Goal: Check status: Check status

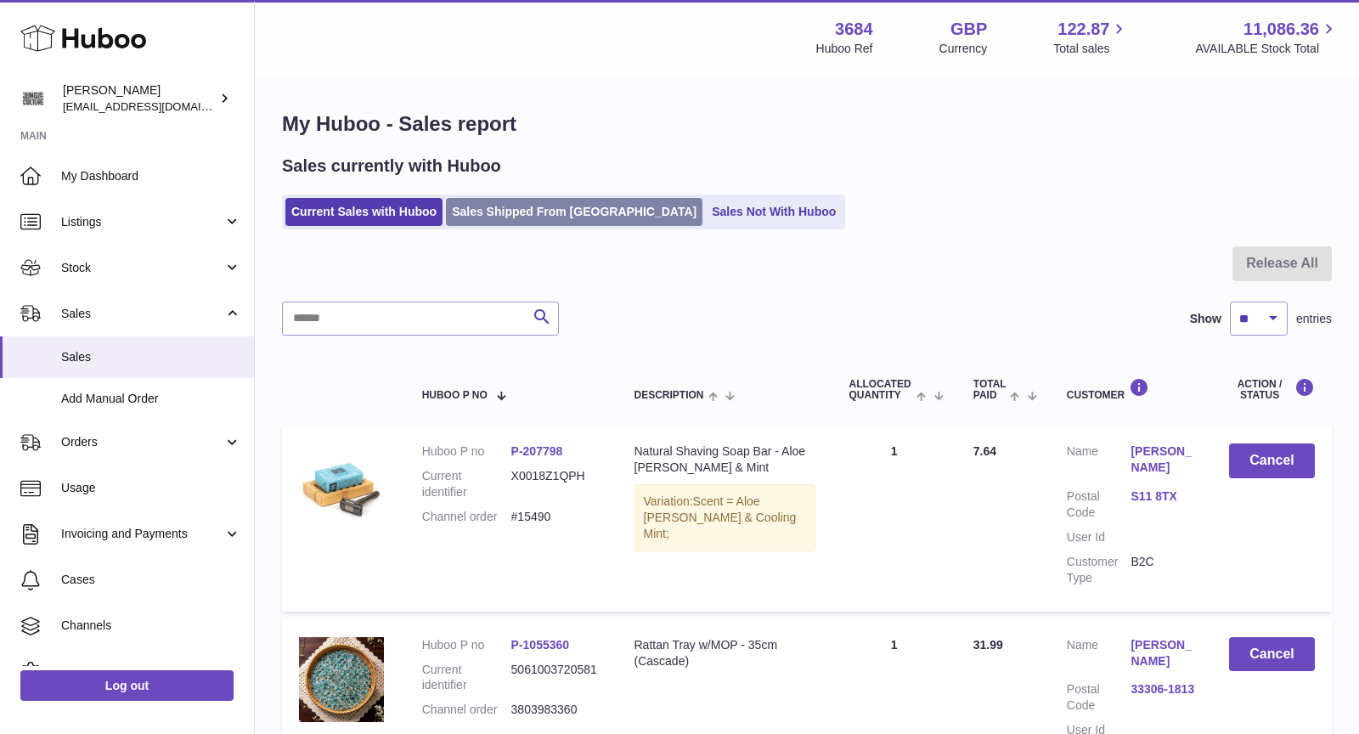
click at [499, 217] on link "Sales Shipped From Huboo" at bounding box center [574, 212] width 256 height 28
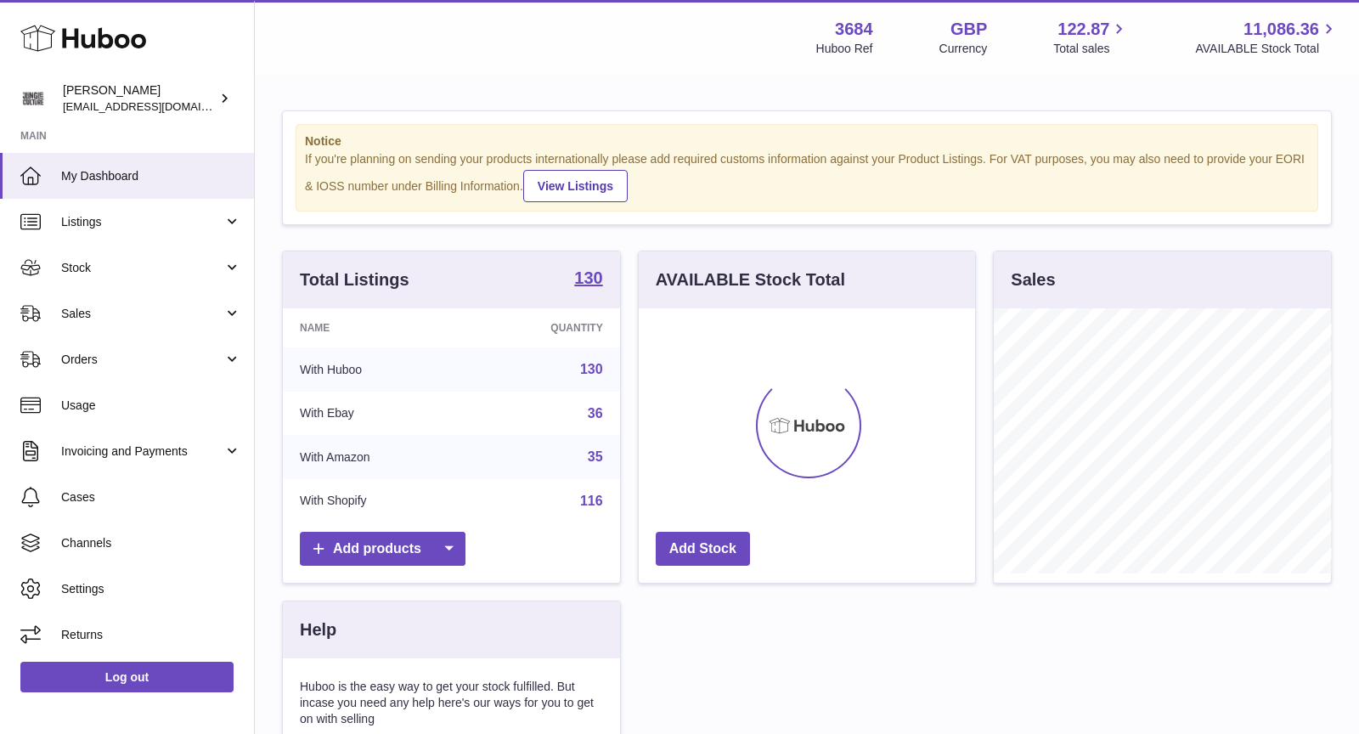
scroll to position [264, 337]
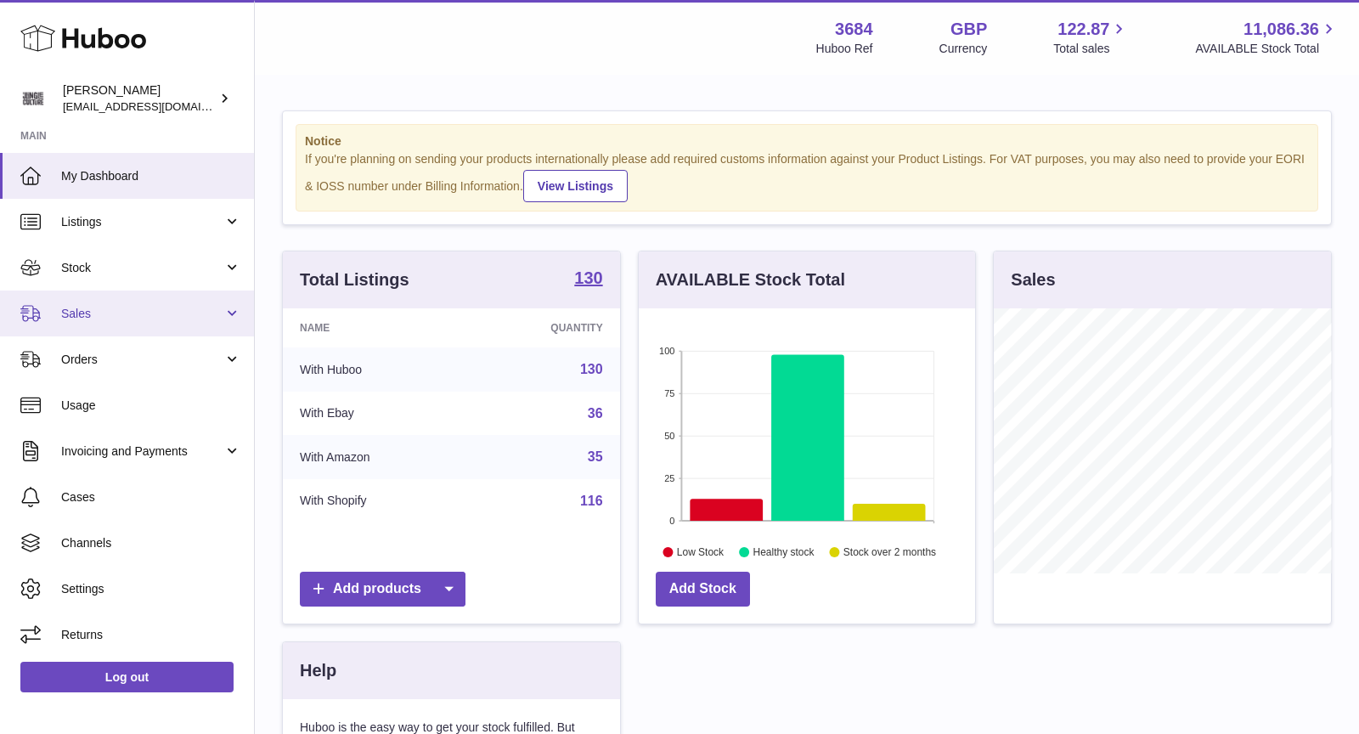
click at [123, 314] on span "Sales" at bounding box center [142, 314] width 162 height 16
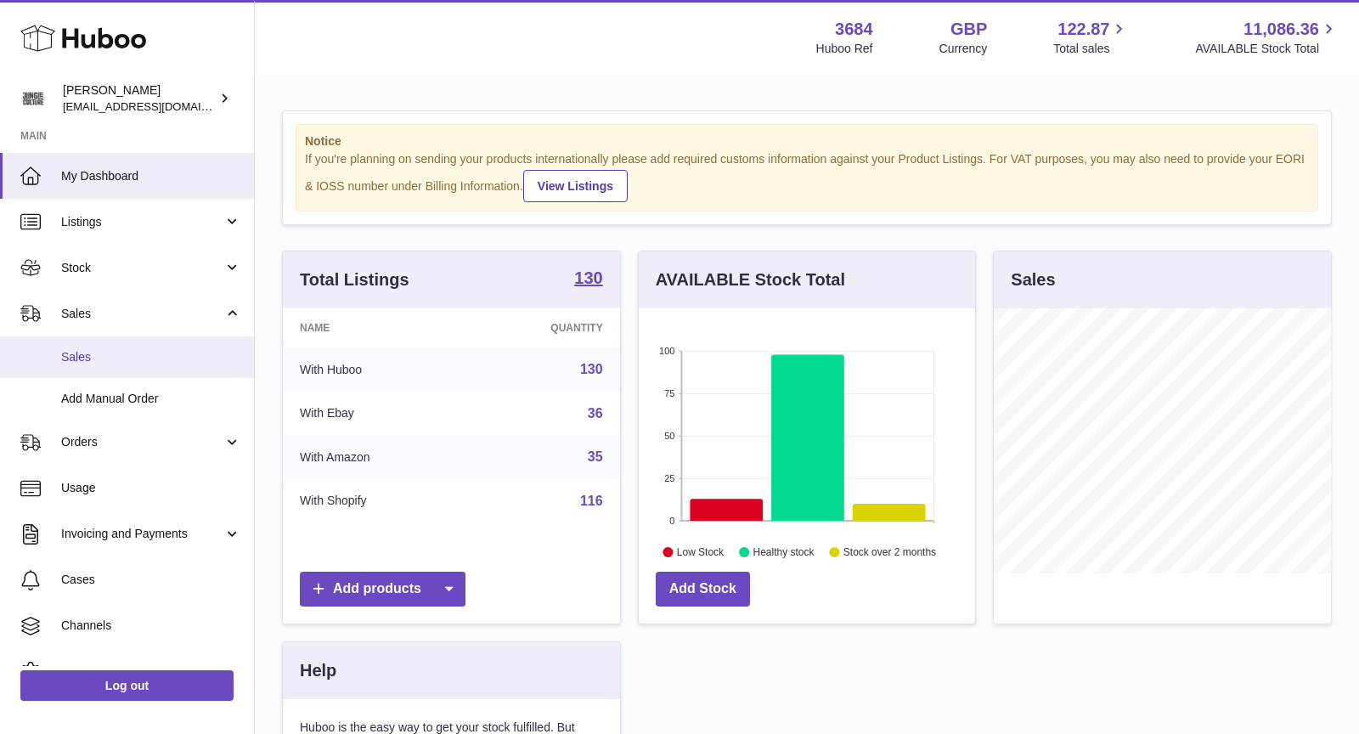
click at [110, 353] on span "Sales" at bounding box center [151, 357] width 180 height 16
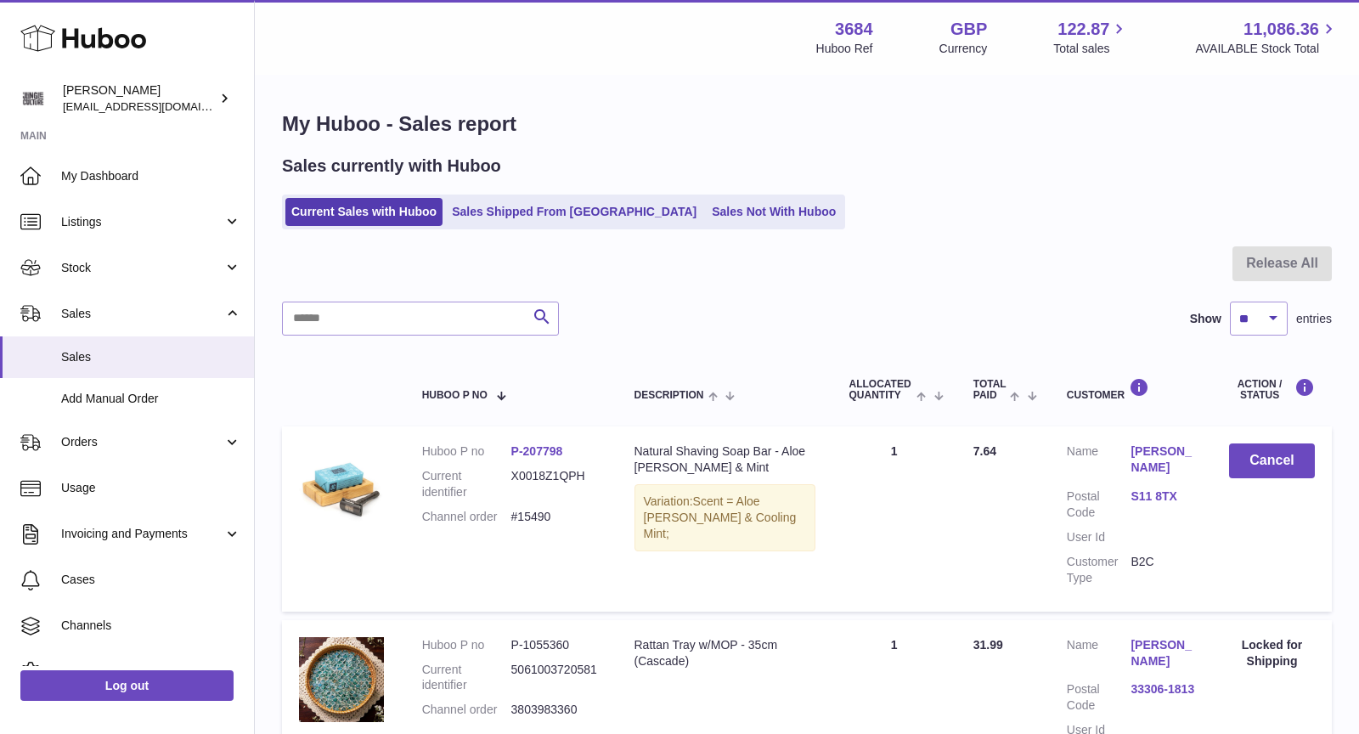
click at [519, 197] on ul "Current Sales with Huboo Sales Shipped From Huboo Sales Not With Huboo" at bounding box center [563, 211] width 563 height 35
click at [519, 228] on ul "Current Sales with Huboo Sales Shipped From Huboo Sales Not With Huboo" at bounding box center [563, 211] width 563 height 35
click at [538, 216] on link "Sales Shipped From Huboo" at bounding box center [574, 212] width 256 height 28
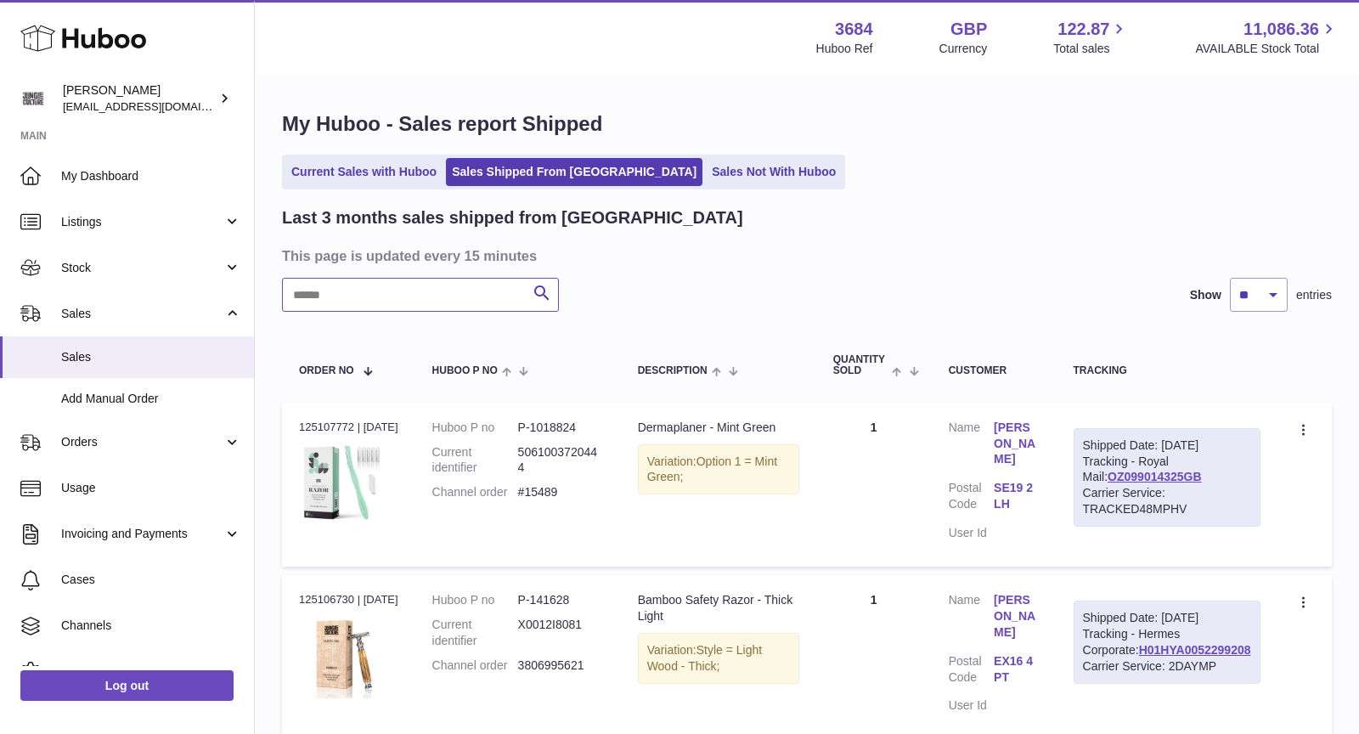
click at [414, 301] on input "text" at bounding box center [420, 295] width 277 height 34
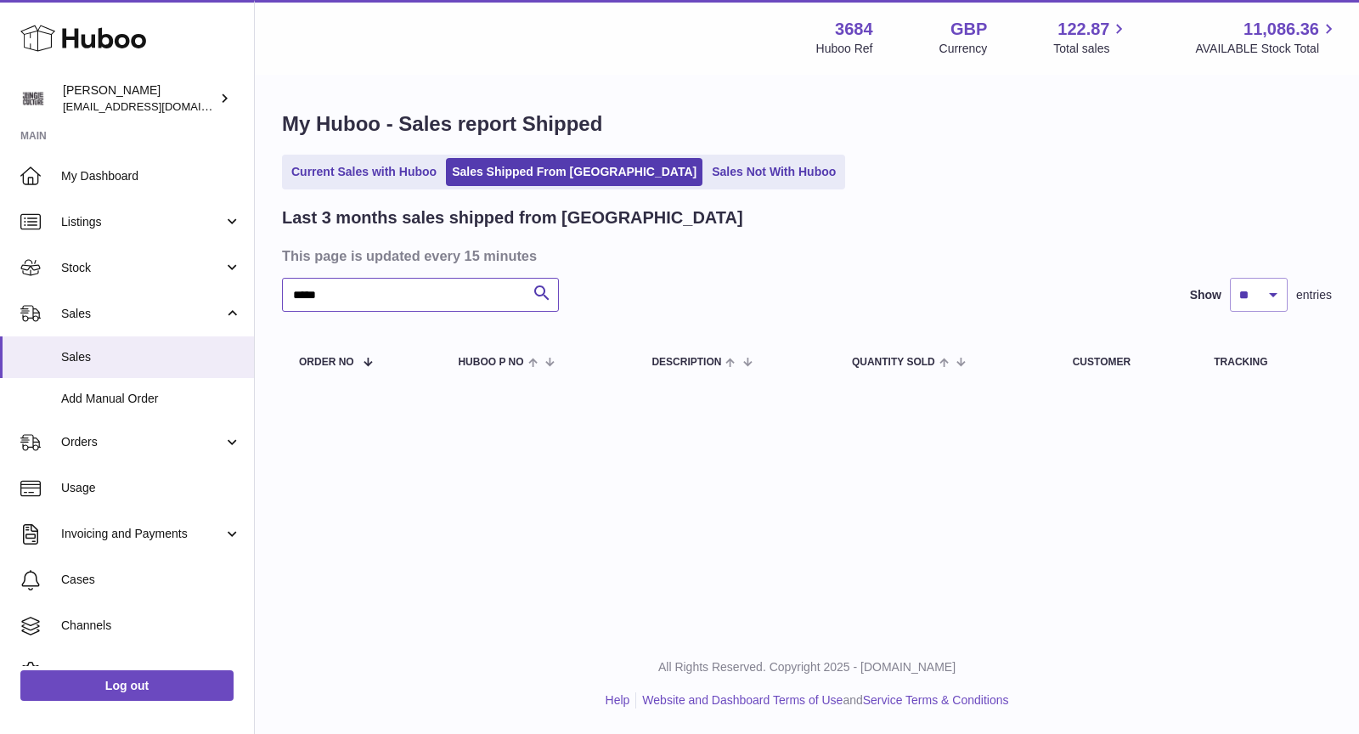
type input "*****"
drag, startPoint x: 358, startPoint y: 301, endPoint x: 183, endPoint y: 263, distance: 178.9
click at [183, 263] on div "Huboo Christopher Chalk theinternationalventure@gmail.com Main My Dashboard Lis…" at bounding box center [679, 367] width 1359 height 734
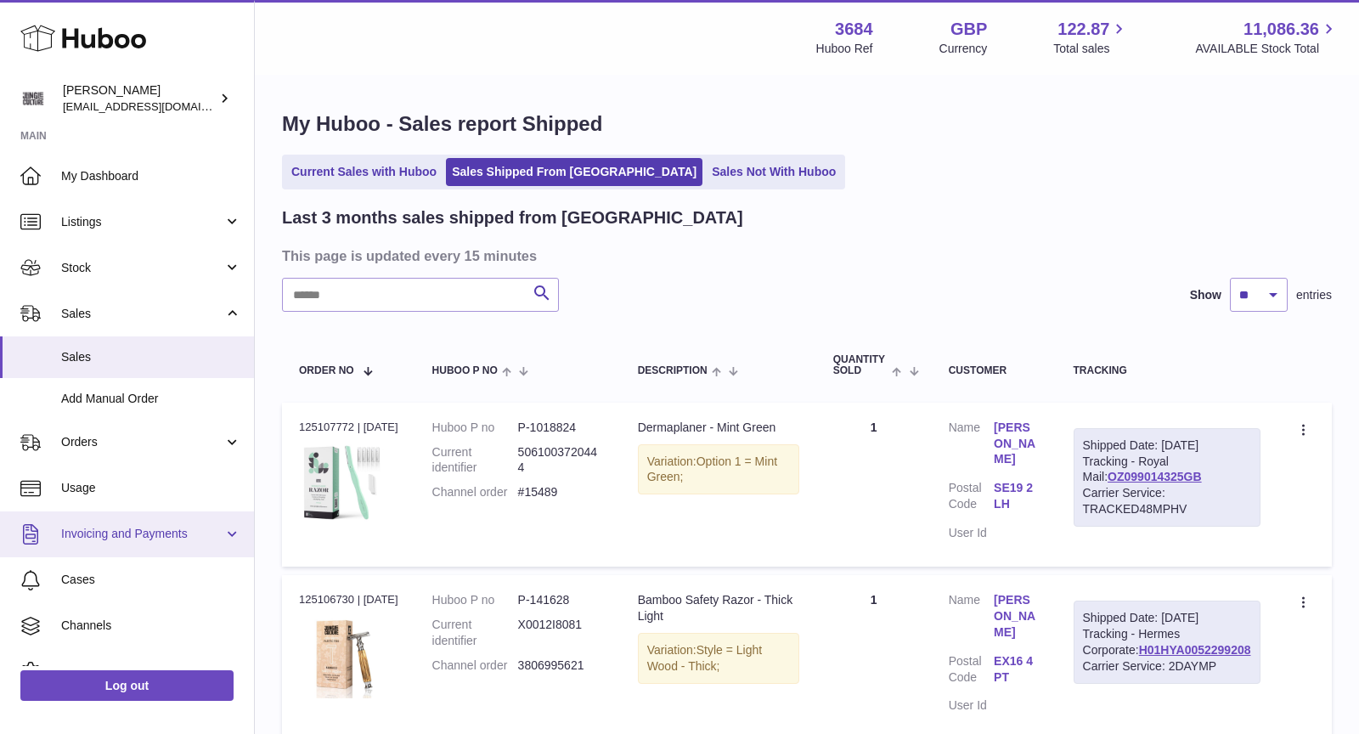
click at [125, 526] on span "Invoicing and Payments" at bounding box center [142, 534] width 162 height 16
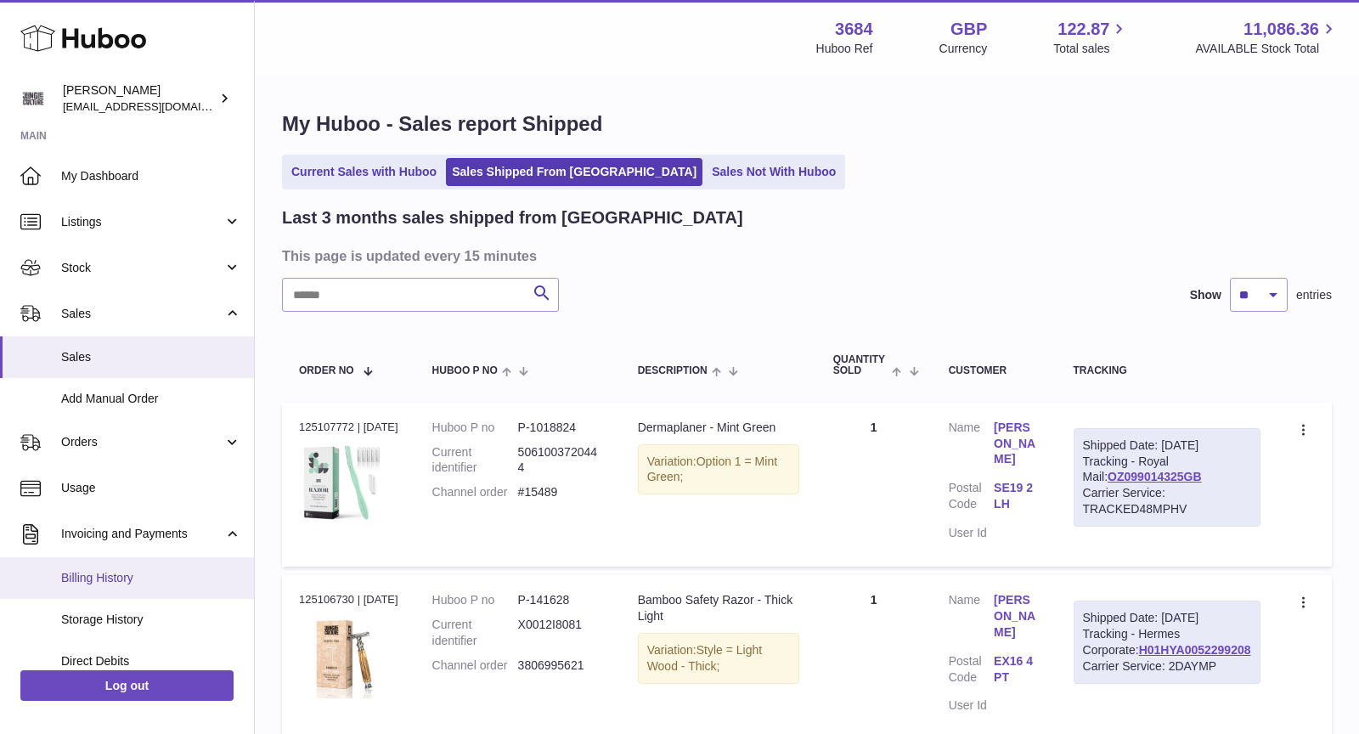
click at [115, 575] on span "Billing History" at bounding box center [151, 578] width 180 height 16
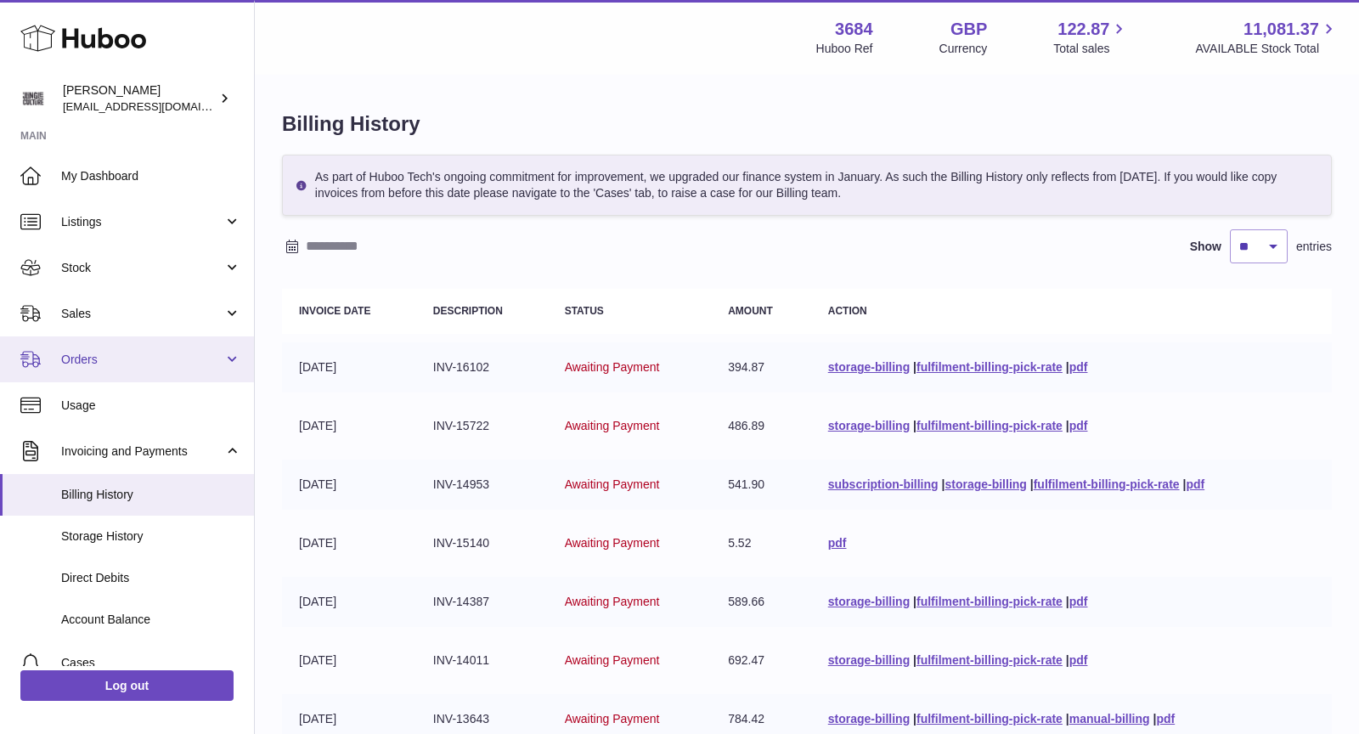
click at [119, 356] on span "Orders" at bounding box center [142, 360] width 162 height 16
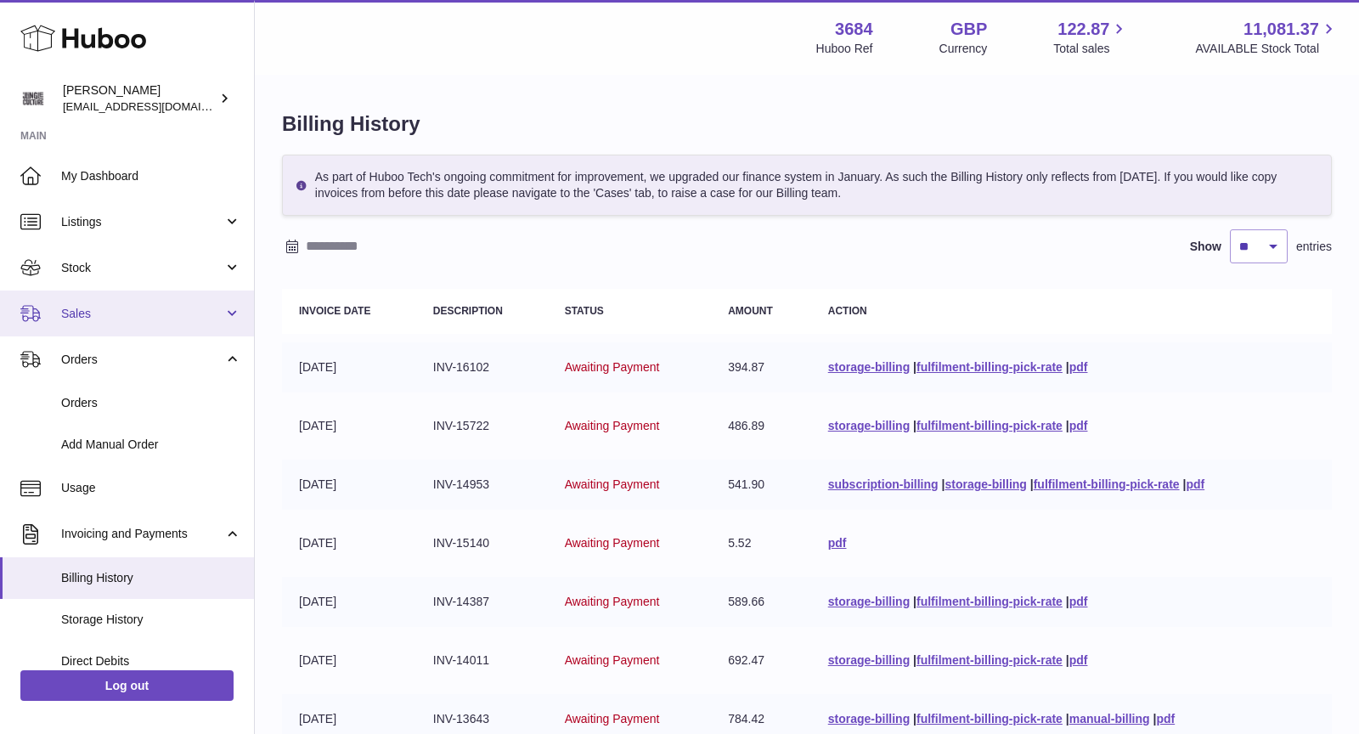
click at [123, 310] on span "Sales" at bounding box center [142, 314] width 162 height 16
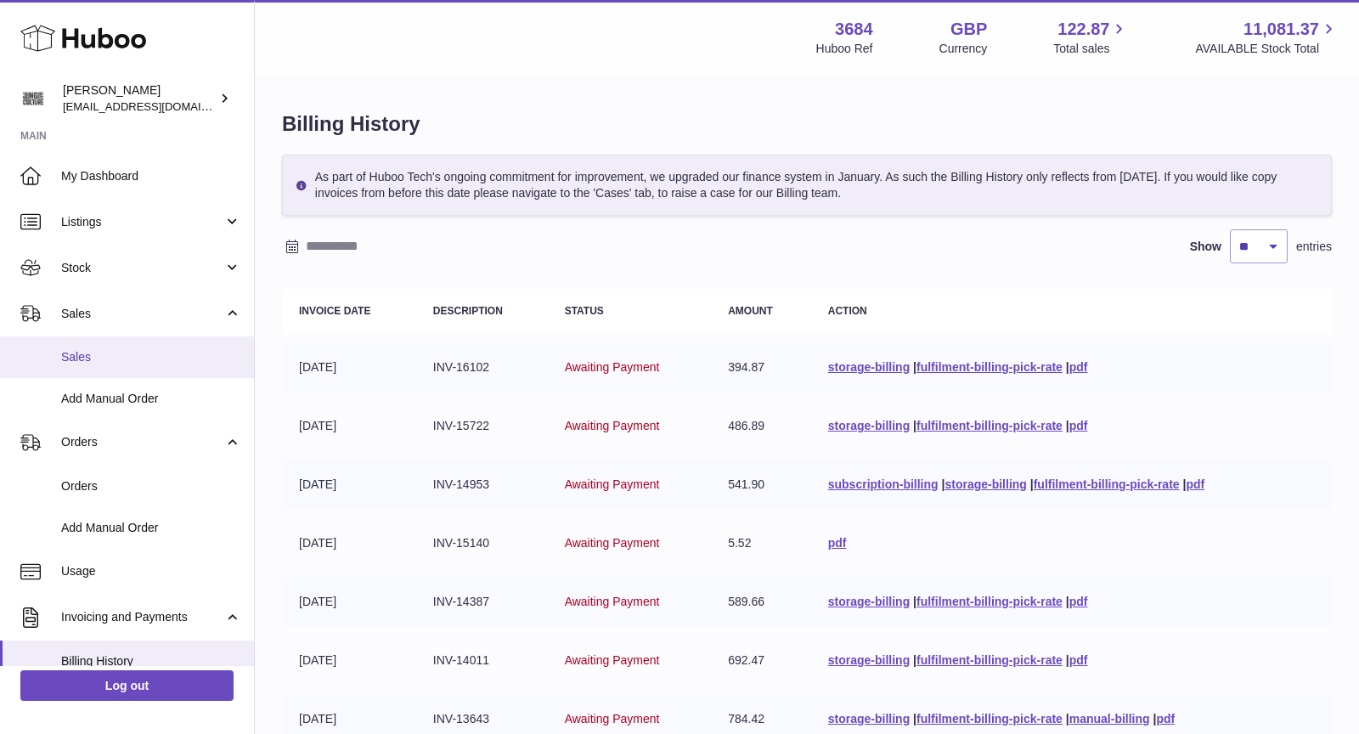
click at [93, 353] on span "Sales" at bounding box center [151, 357] width 180 height 16
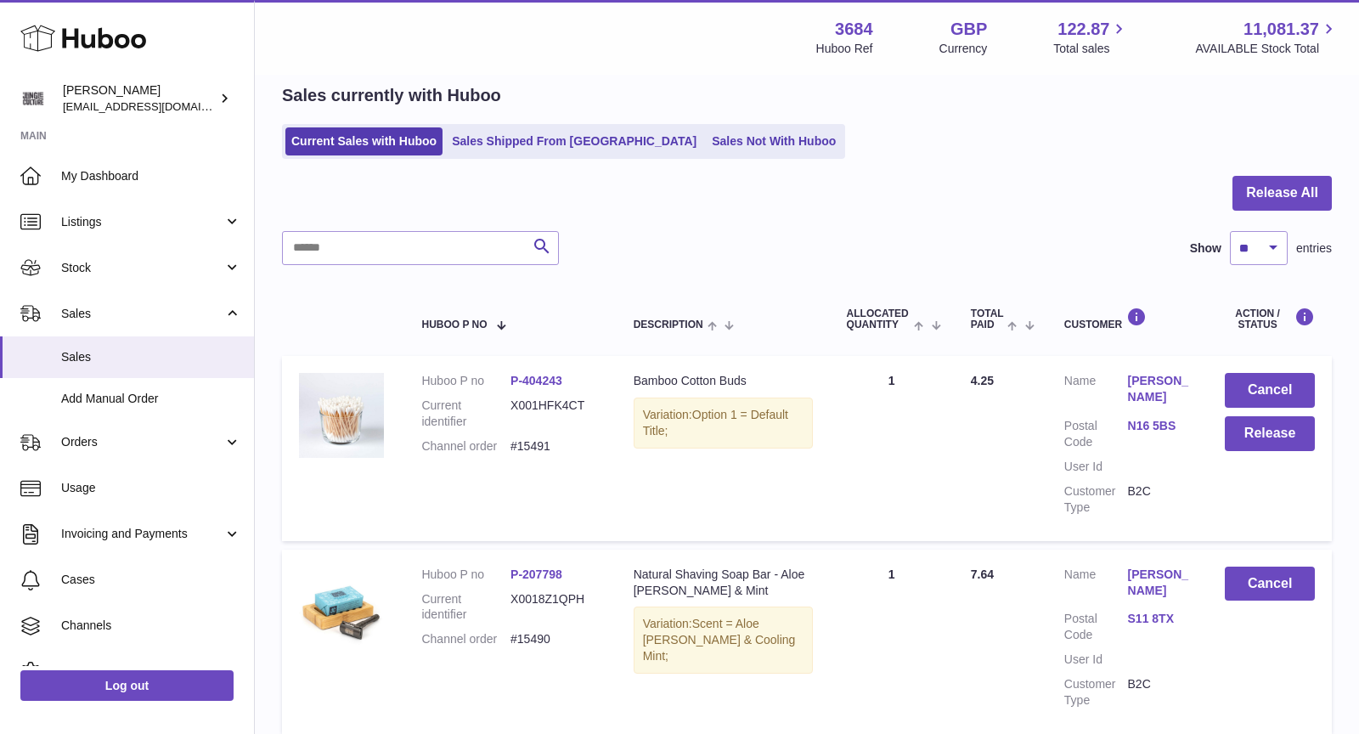
scroll to position [72, 0]
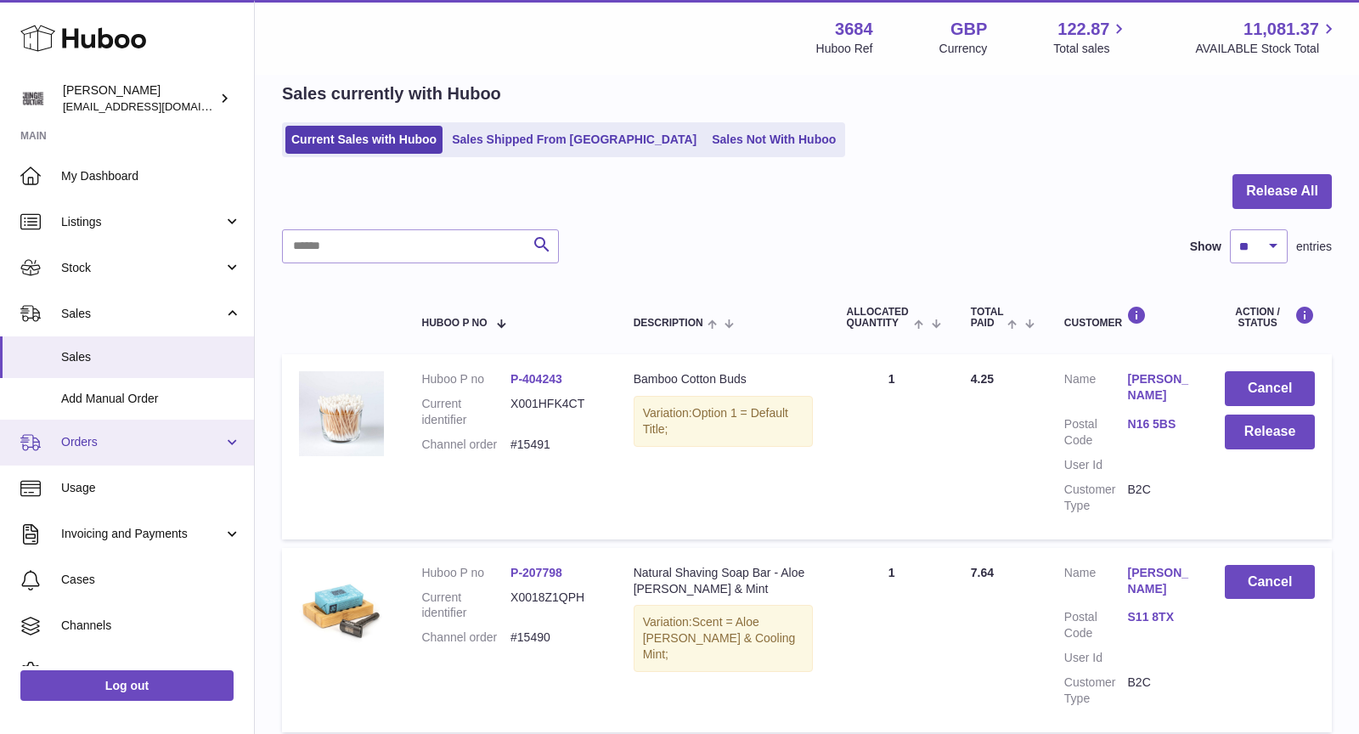
click at [81, 453] on link "Orders" at bounding box center [127, 442] width 254 height 46
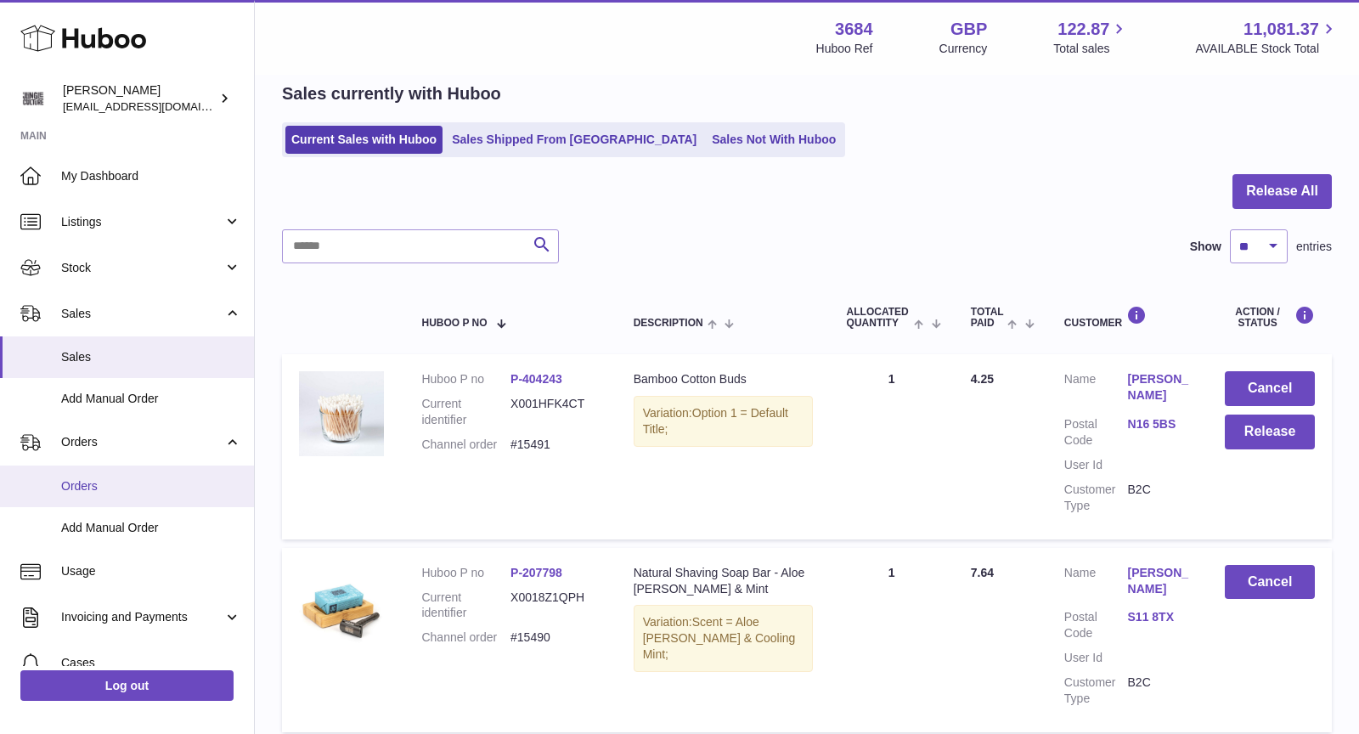
click at [100, 487] on span "Orders" at bounding box center [151, 486] width 180 height 16
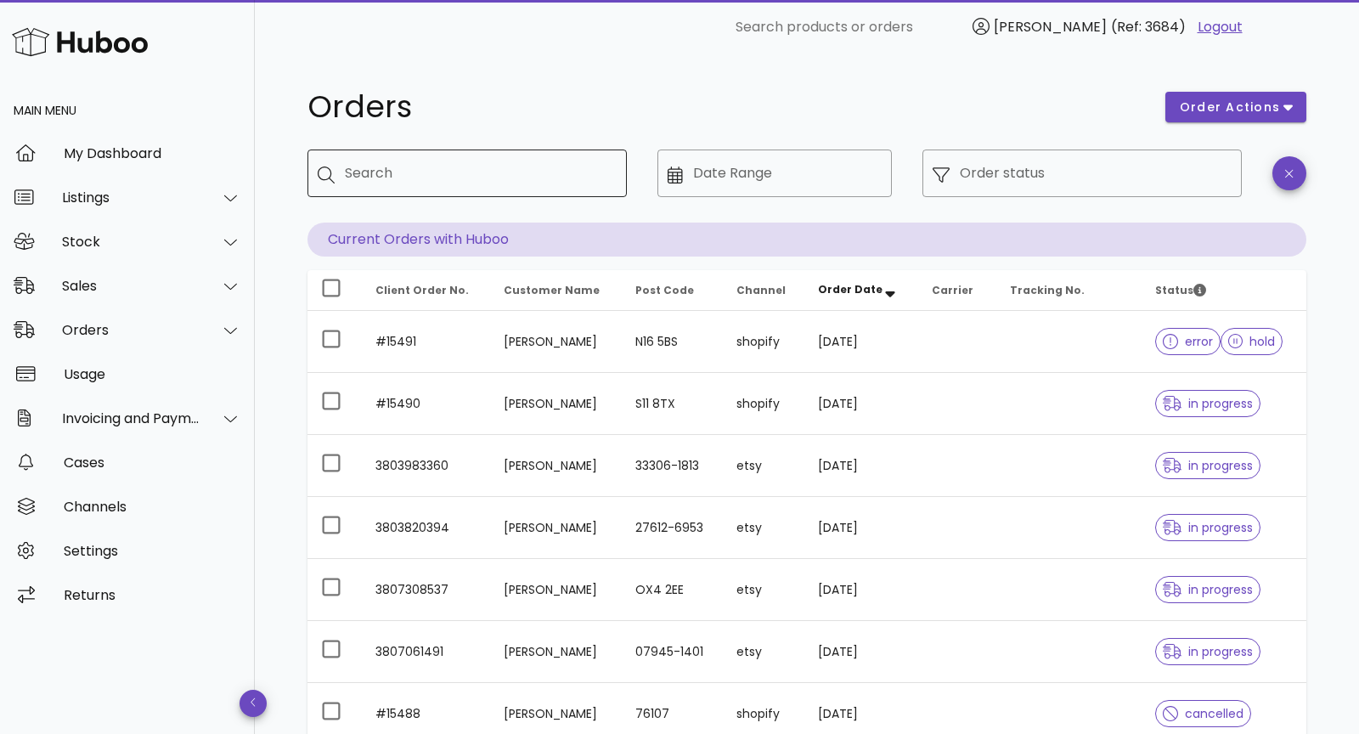
click at [480, 177] on input "Search" at bounding box center [479, 173] width 268 height 27
type input "****"
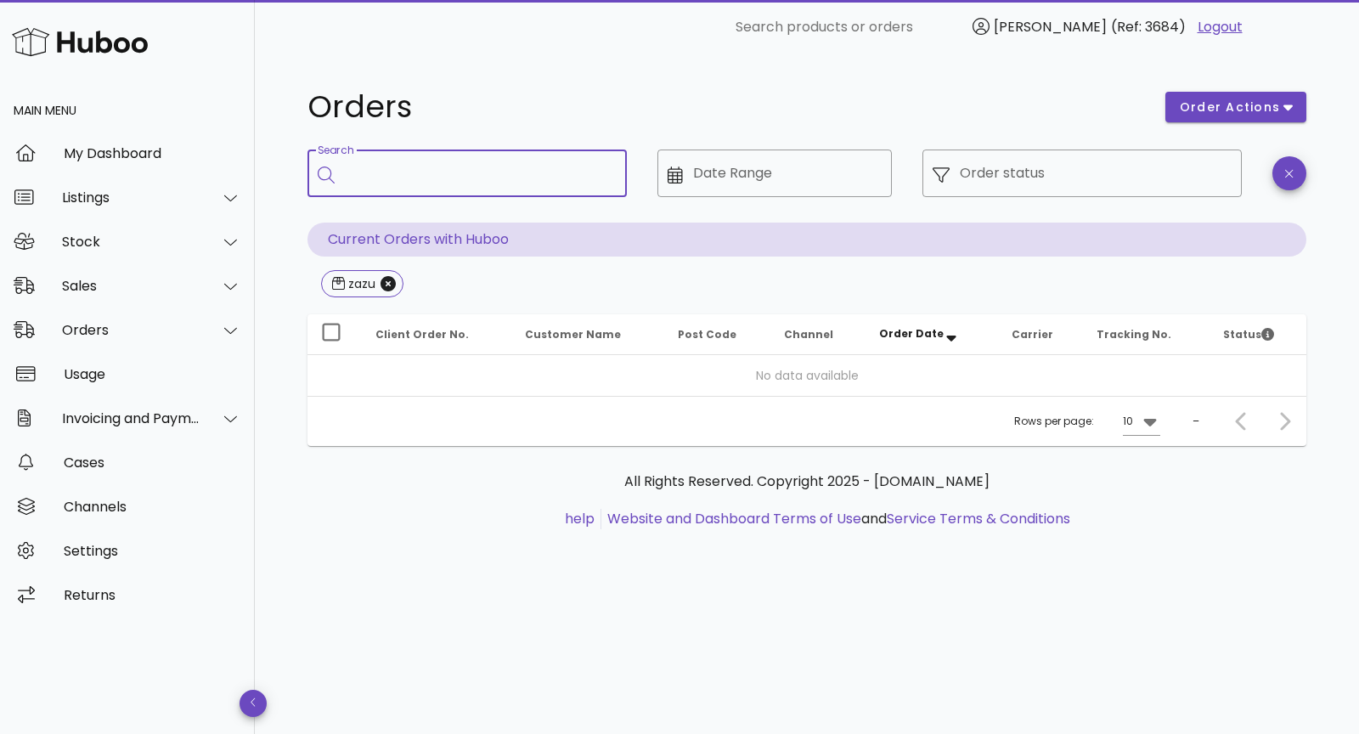
click at [417, 175] on input "Search" at bounding box center [479, 173] width 268 height 27
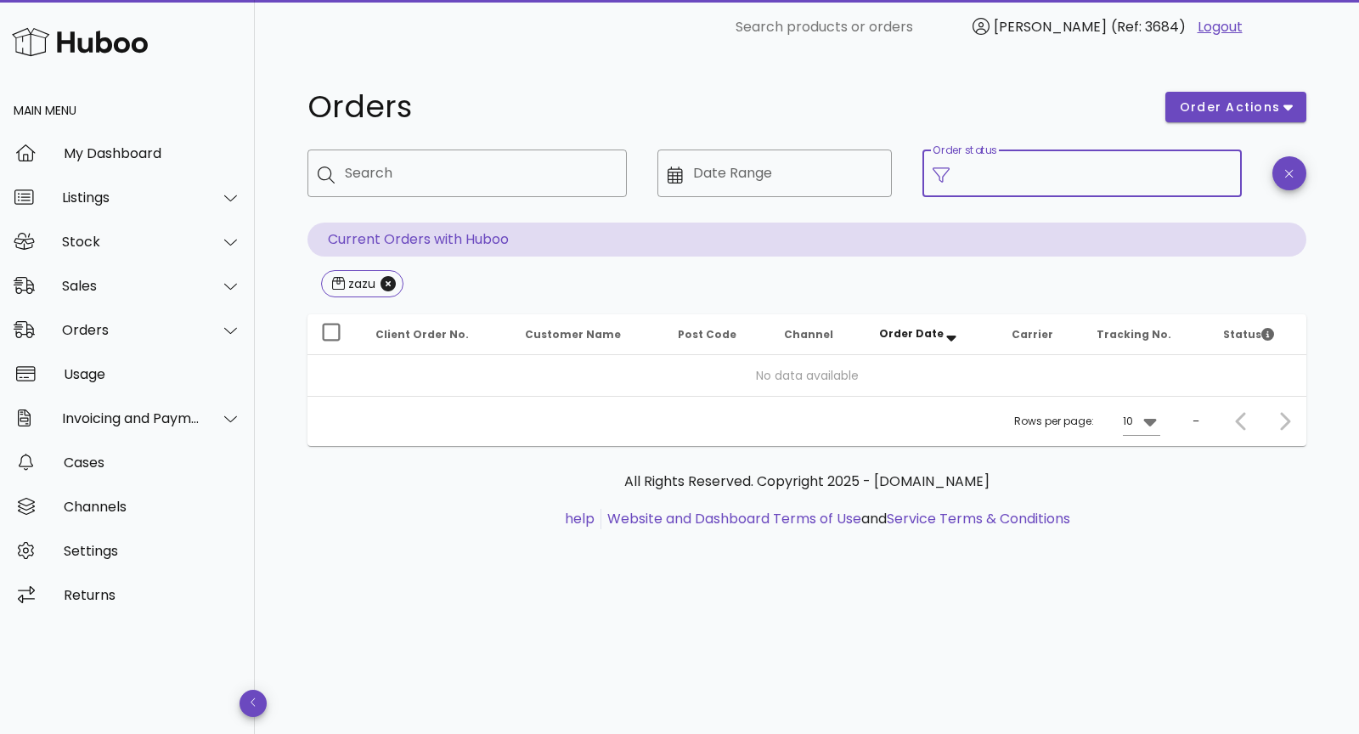
click at [991, 176] on input "Order status" at bounding box center [1096, 173] width 272 height 27
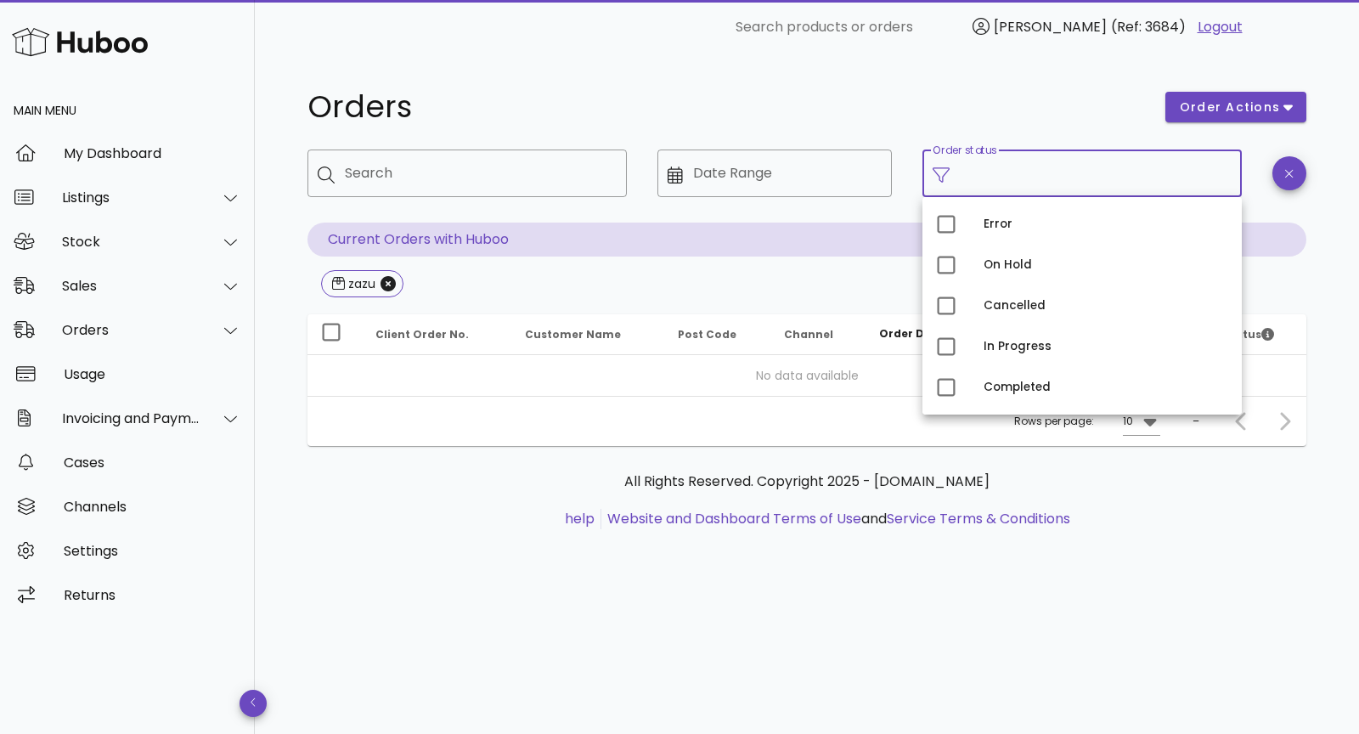
click at [979, 87] on div "Orders" at bounding box center [726, 107] width 858 height 51
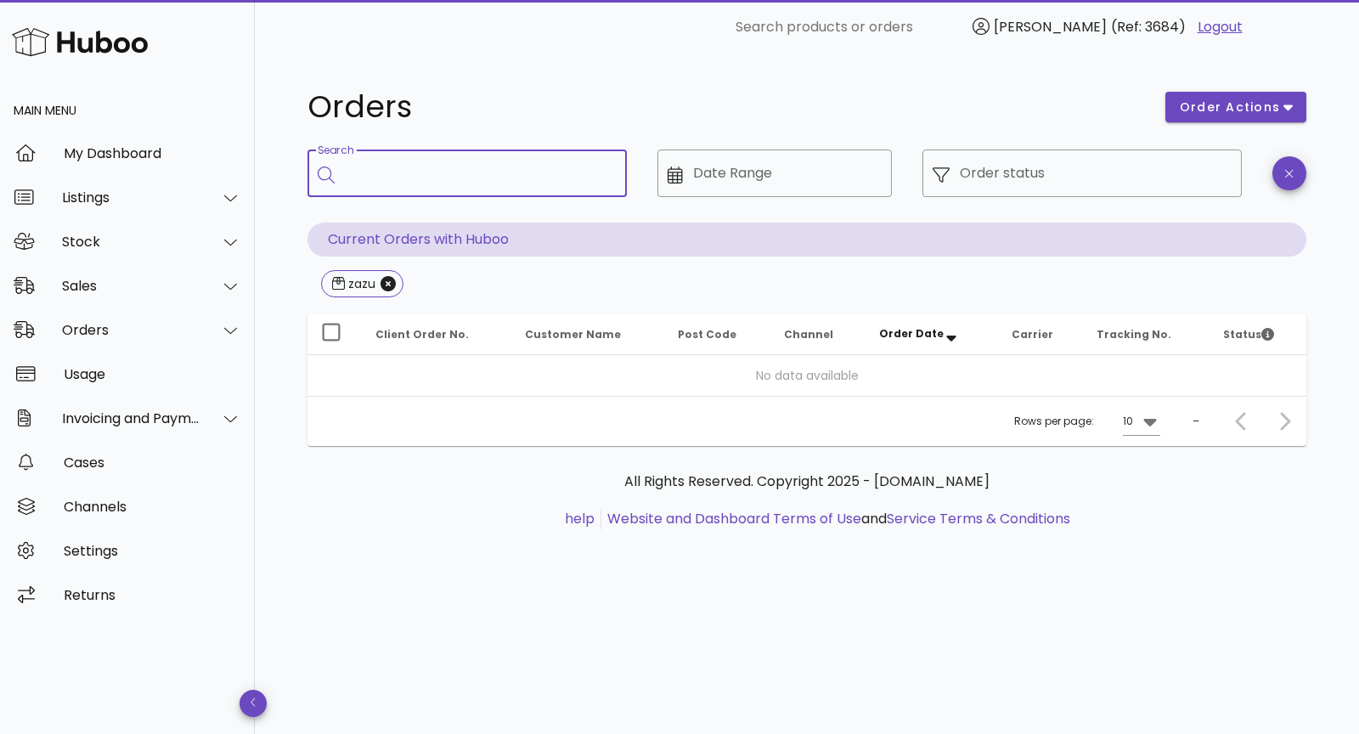
click at [421, 172] on input "Search" at bounding box center [479, 173] width 268 height 27
click at [390, 279] on icon "Close" at bounding box center [387, 283] width 15 height 15
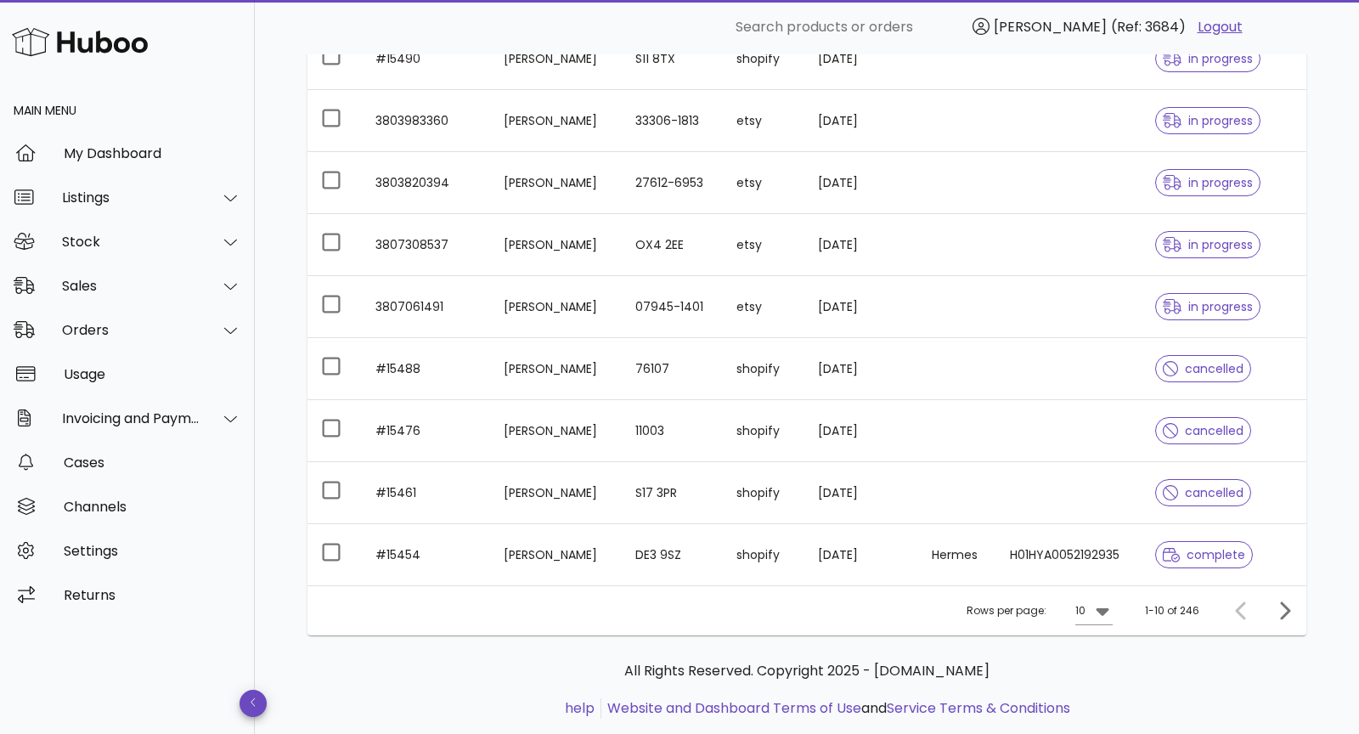
scroll to position [346, 0]
click at [1101, 607] on icon at bounding box center [1101, 611] width 13 height 8
click at [1100, 693] on div "50" at bounding box center [1099, 701] width 17 height 16
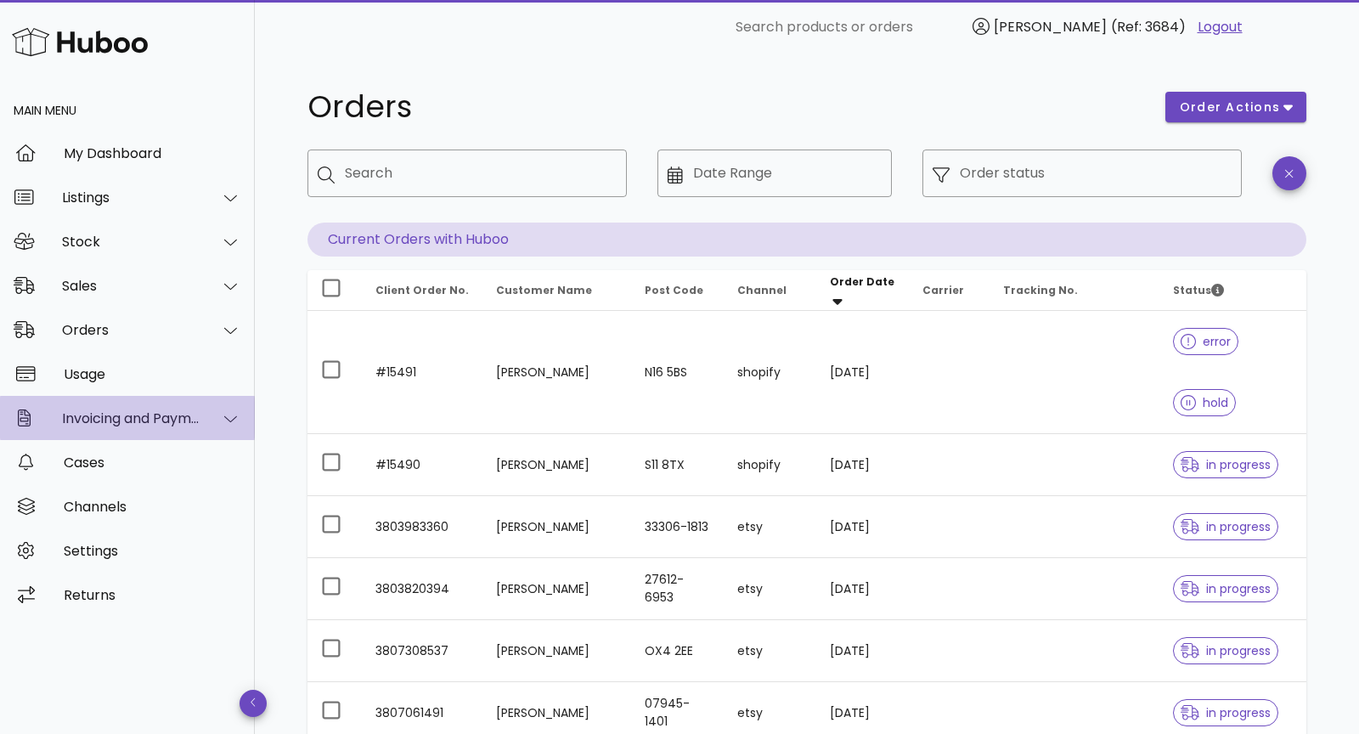
click at [164, 421] on div "Invoicing and Payments" at bounding box center [131, 418] width 138 height 16
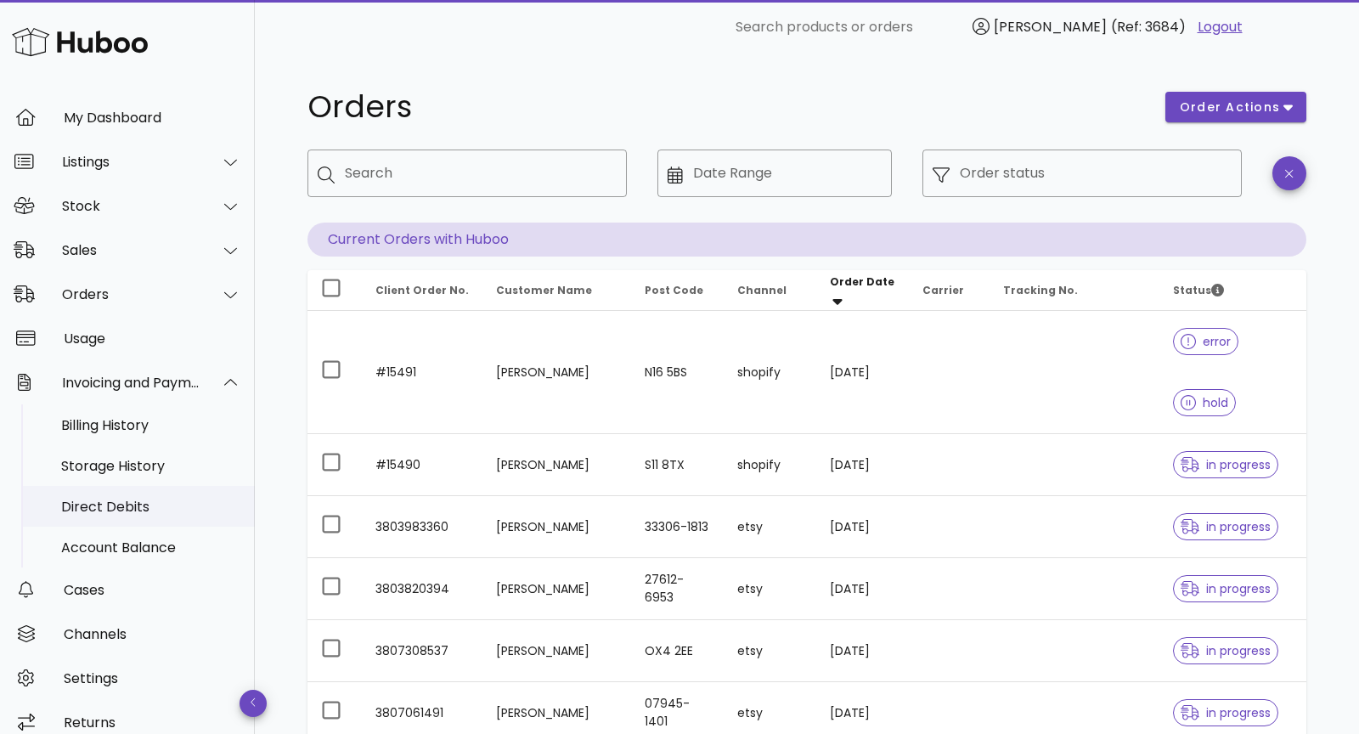
scroll to position [37, 0]
click at [137, 426] on div "Billing History" at bounding box center [151, 424] width 180 height 16
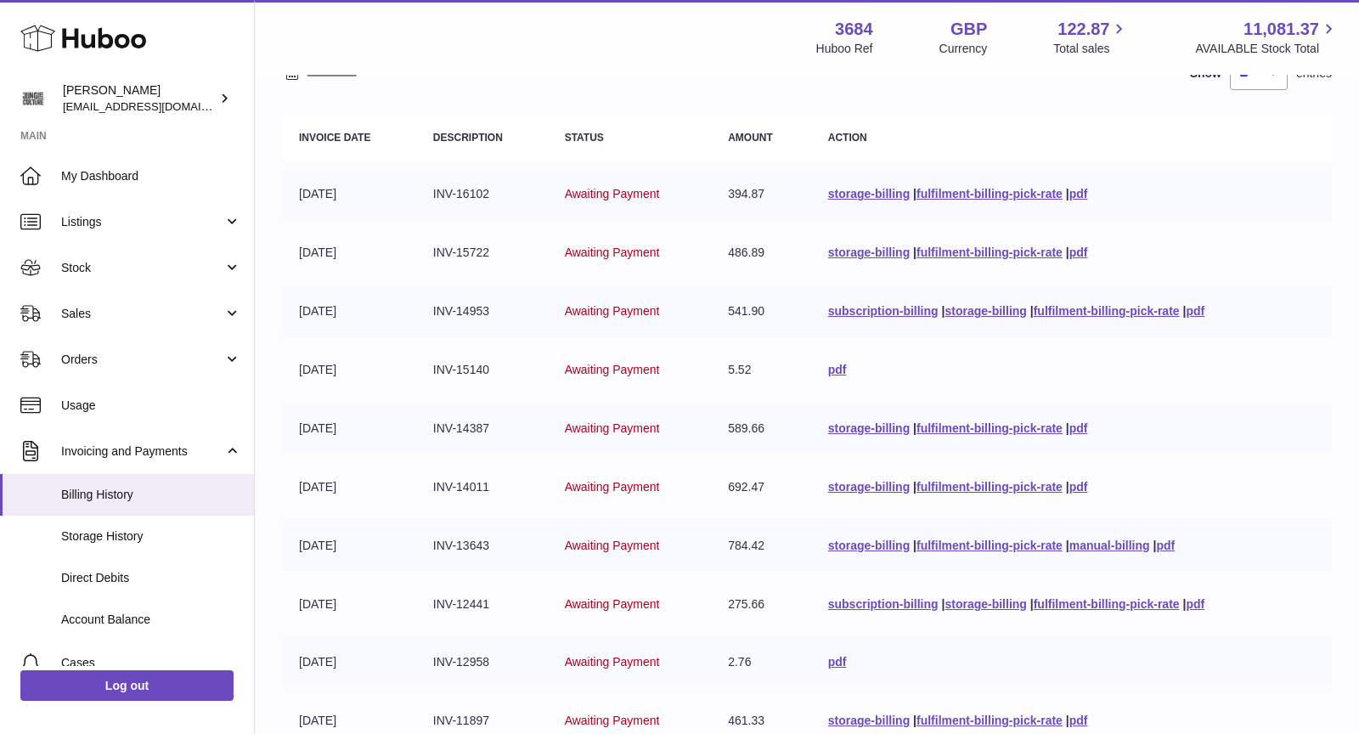
scroll to position [175, 0]
click at [136, 391] on link "Usage" at bounding box center [127, 405] width 254 height 46
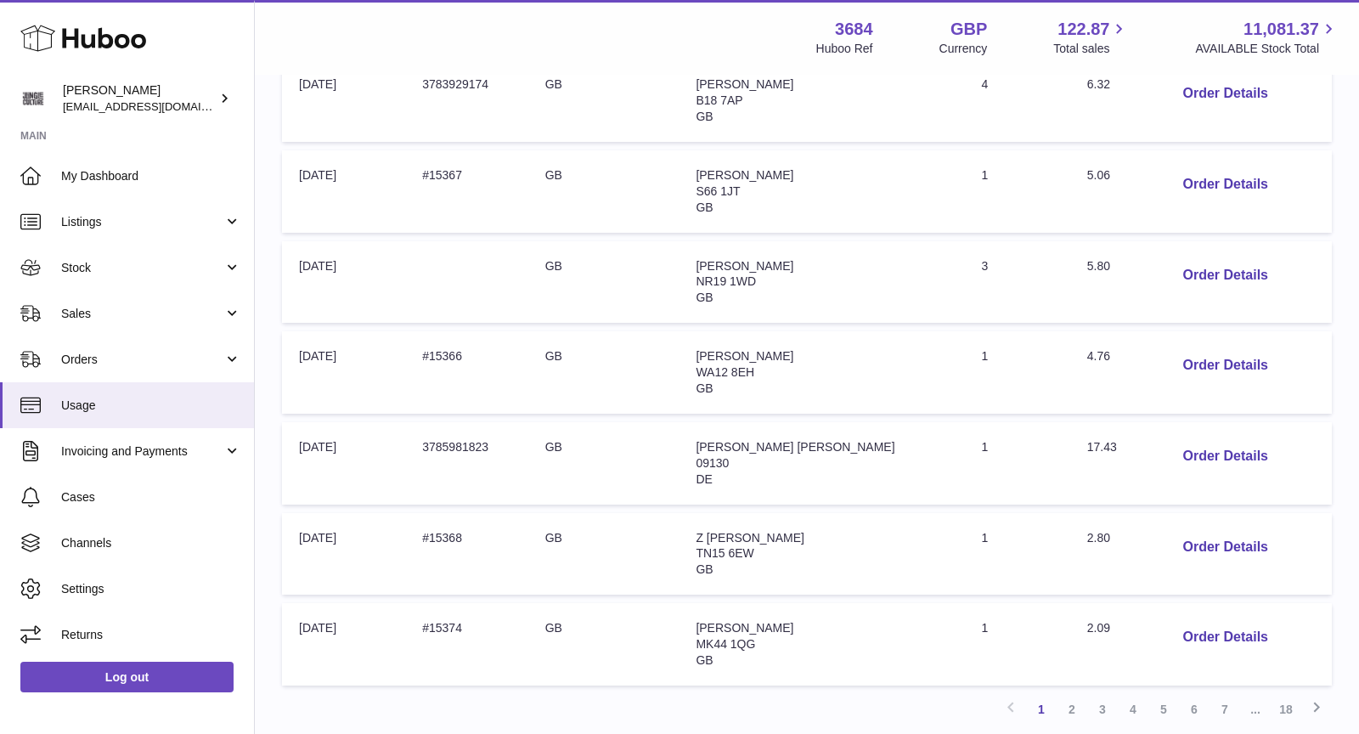
scroll to position [754, 0]
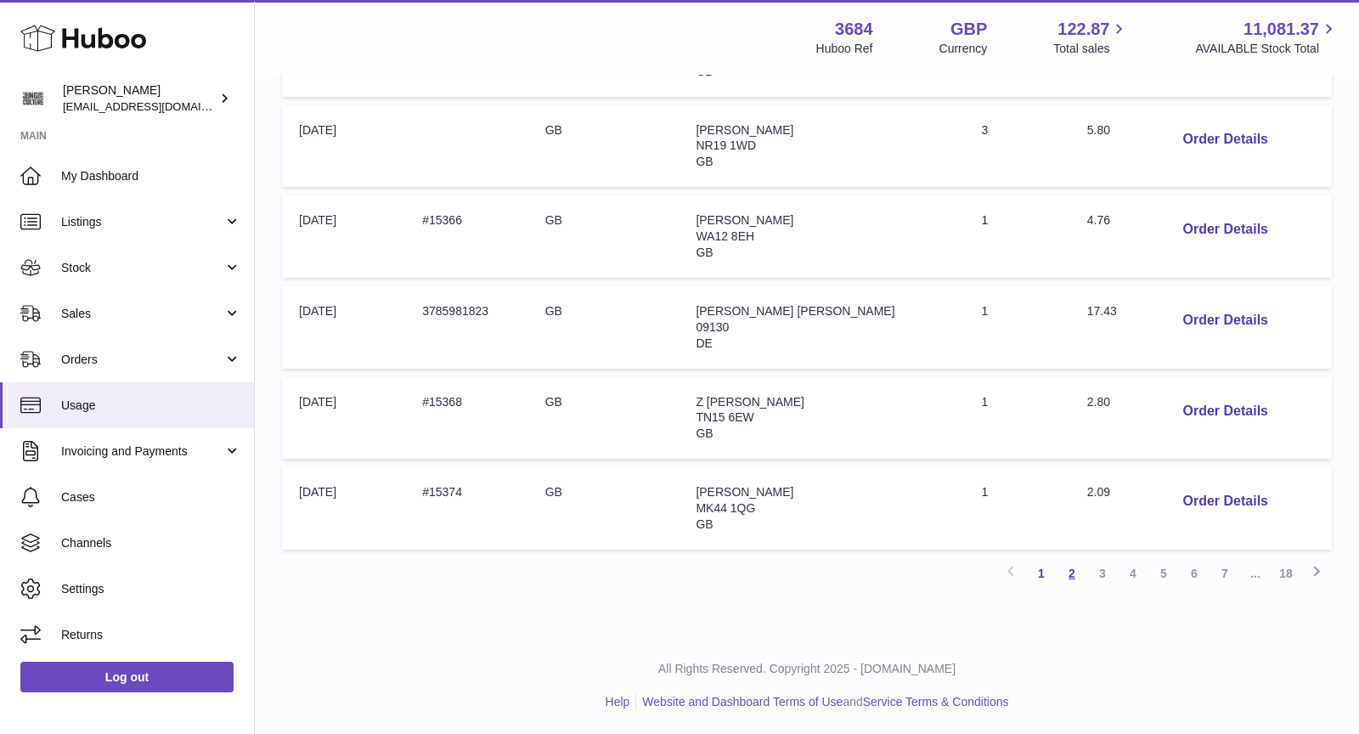
click at [1078, 577] on link "2" at bounding box center [1071, 573] width 31 height 31
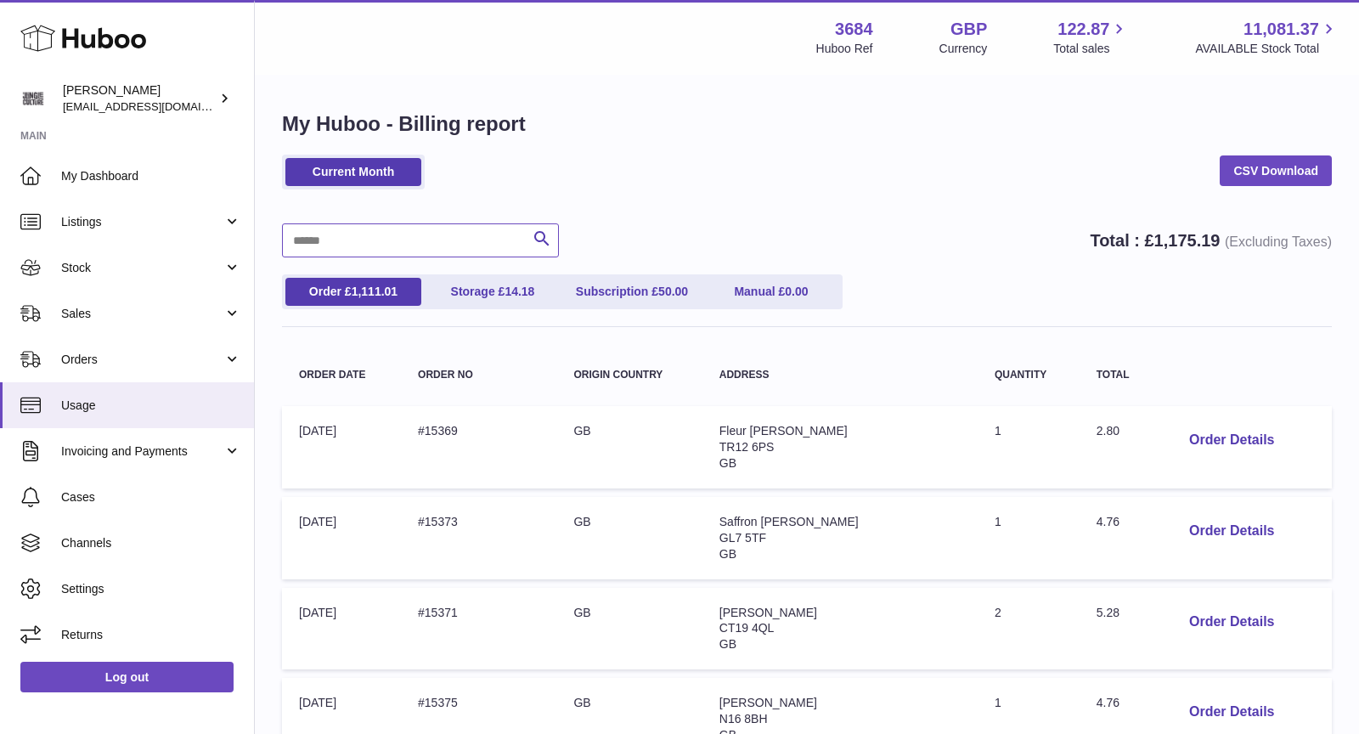
click at [397, 241] on input "text" at bounding box center [420, 240] width 277 height 34
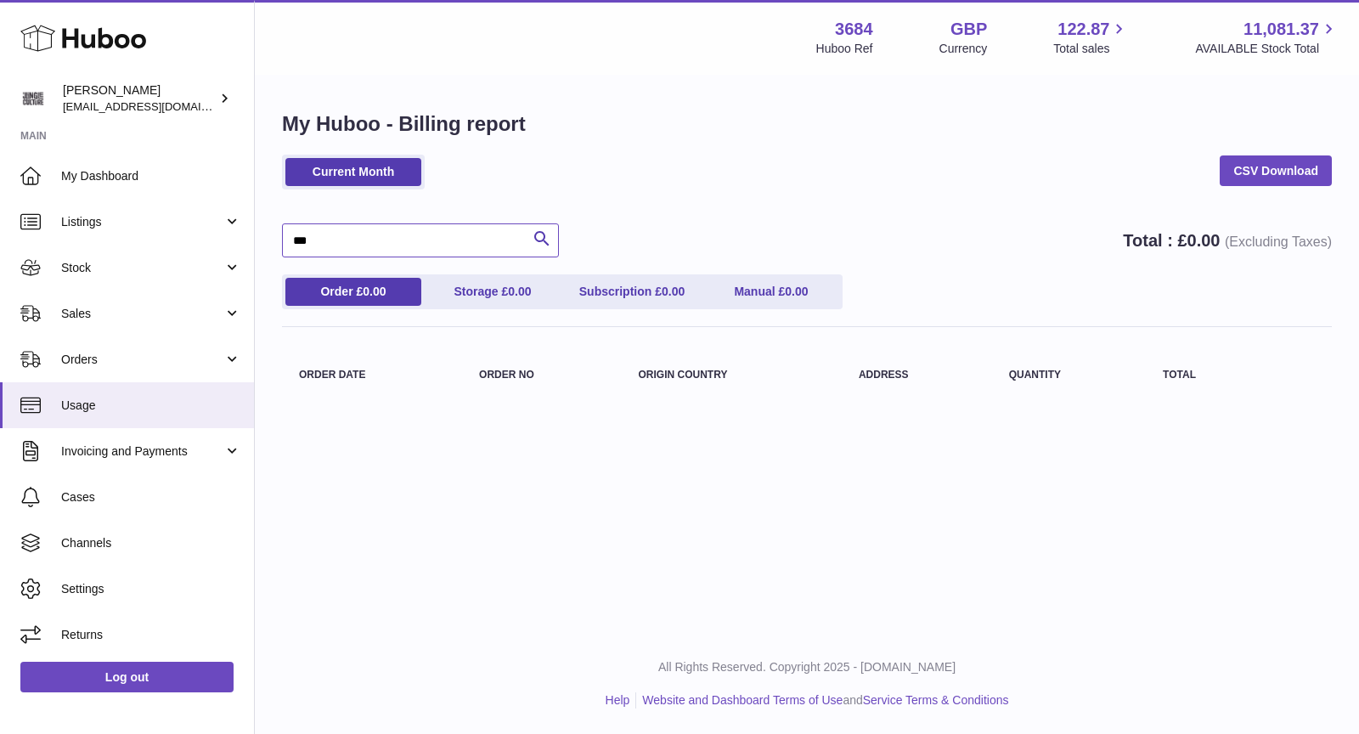
click at [382, 252] on input "***" at bounding box center [420, 240] width 277 height 34
type input "*"
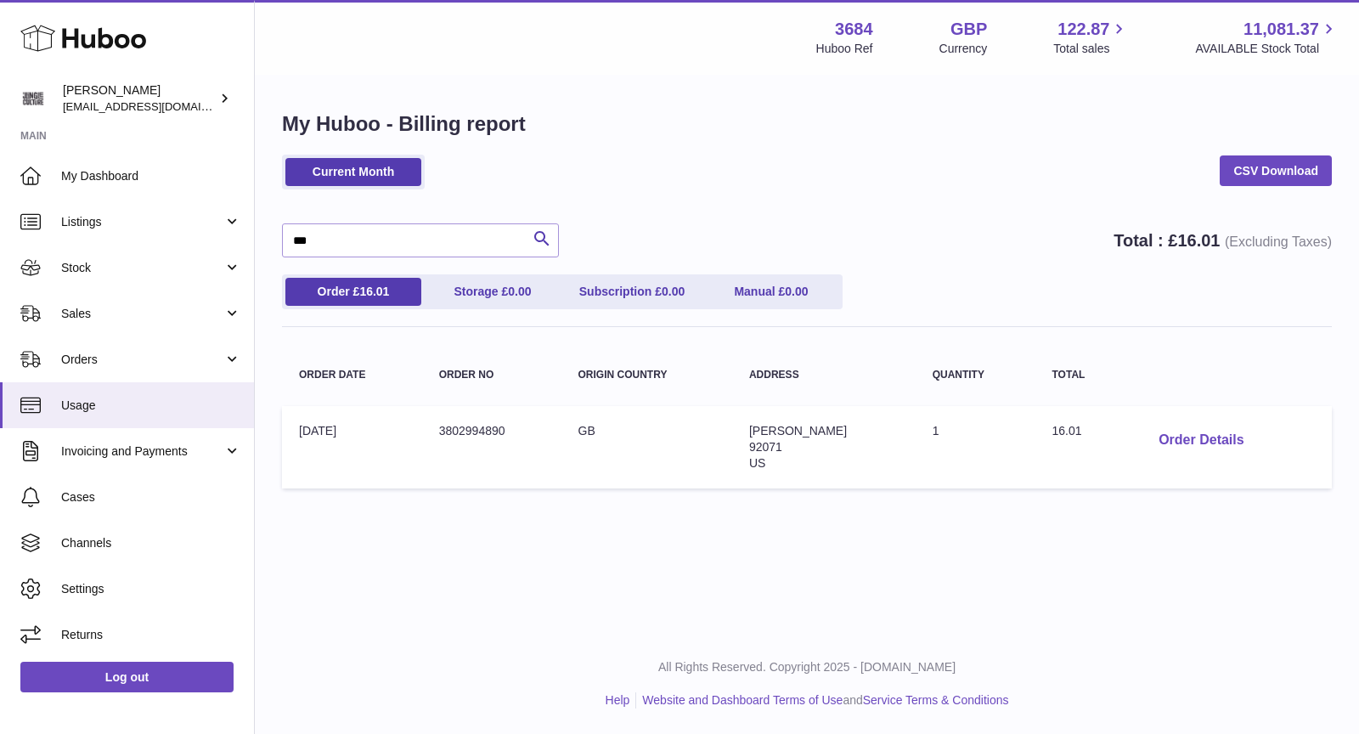
click at [1208, 437] on button "Order Details" at bounding box center [1201, 440] width 112 height 35
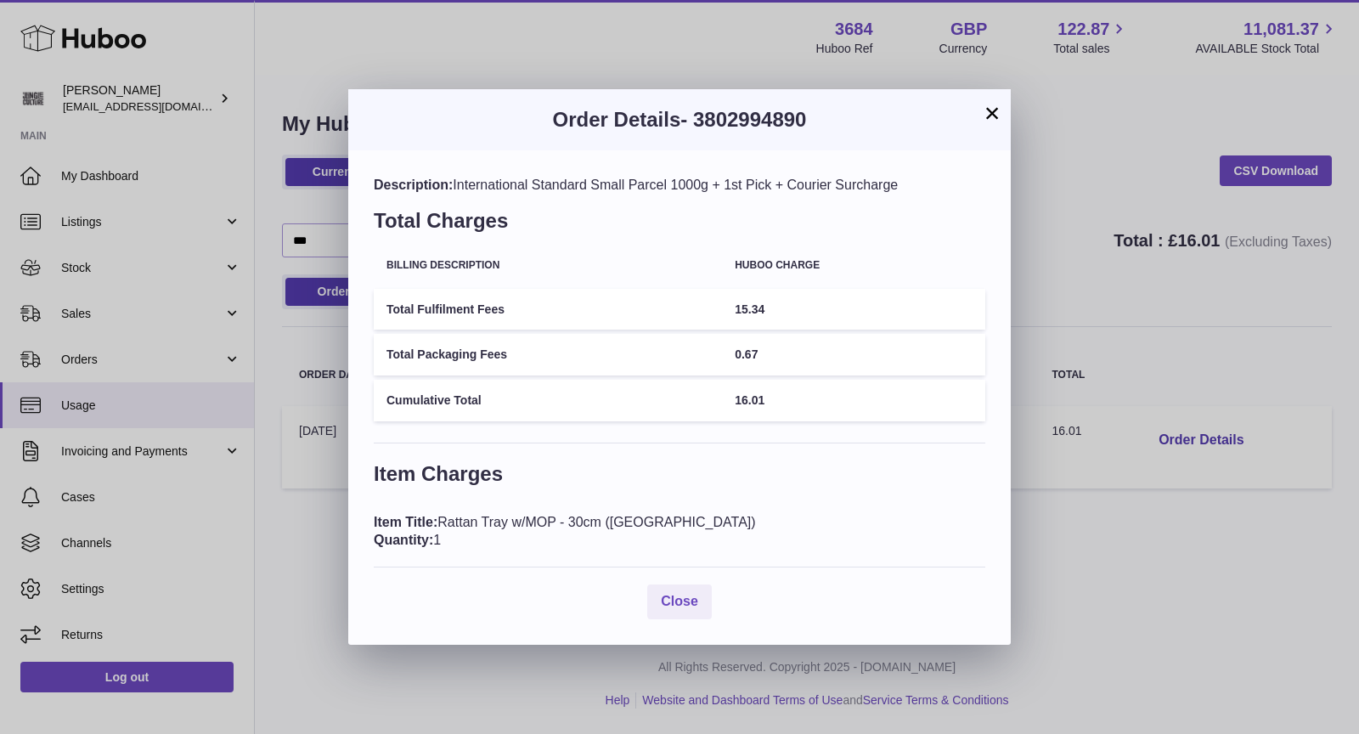
click at [992, 117] on button "×" at bounding box center [992, 113] width 20 height 20
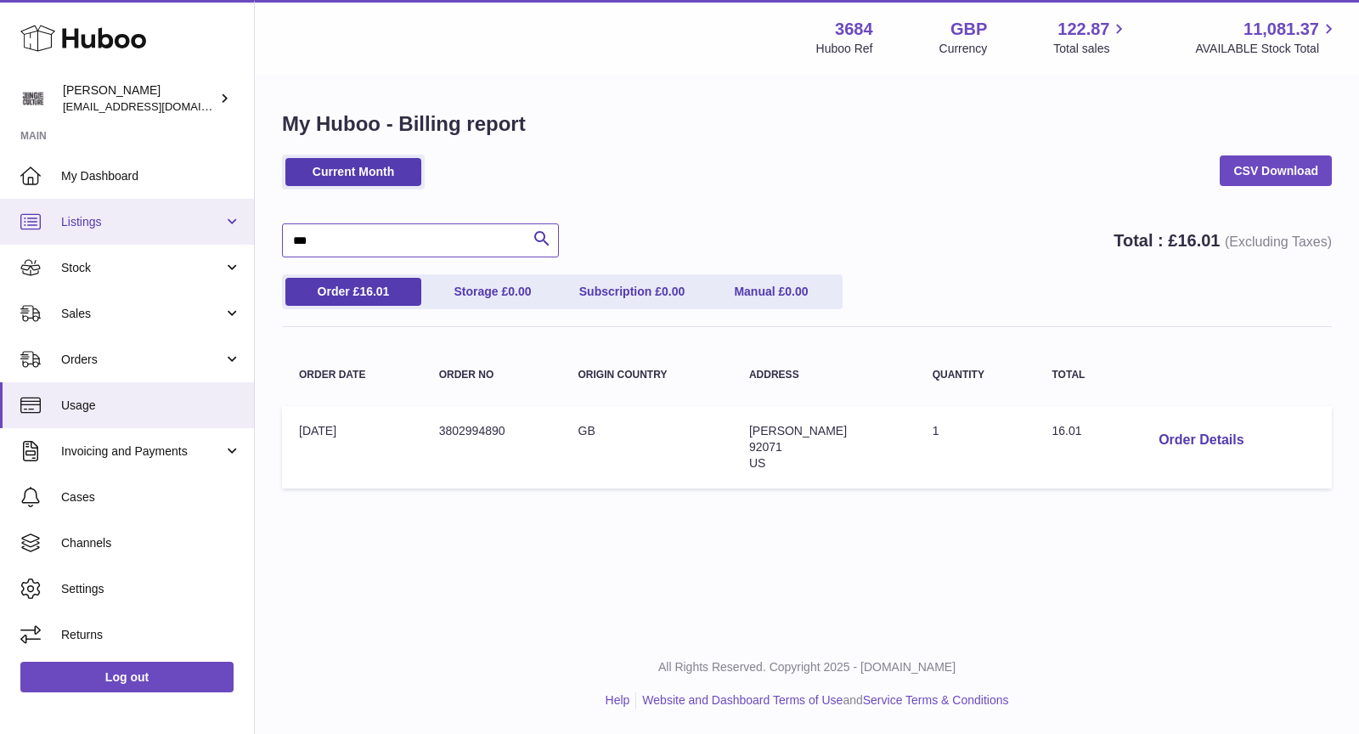
drag, startPoint x: 372, startPoint y: 237, endPoint x: 194, endPoint y: 227, distance: 178.6
click at [194, 227] on div "Huboo Christopher Chalk theinternationalventure@gmail.com Main My Dashboard Lis…" at bounding box center [679, 367] width 1359 height 734
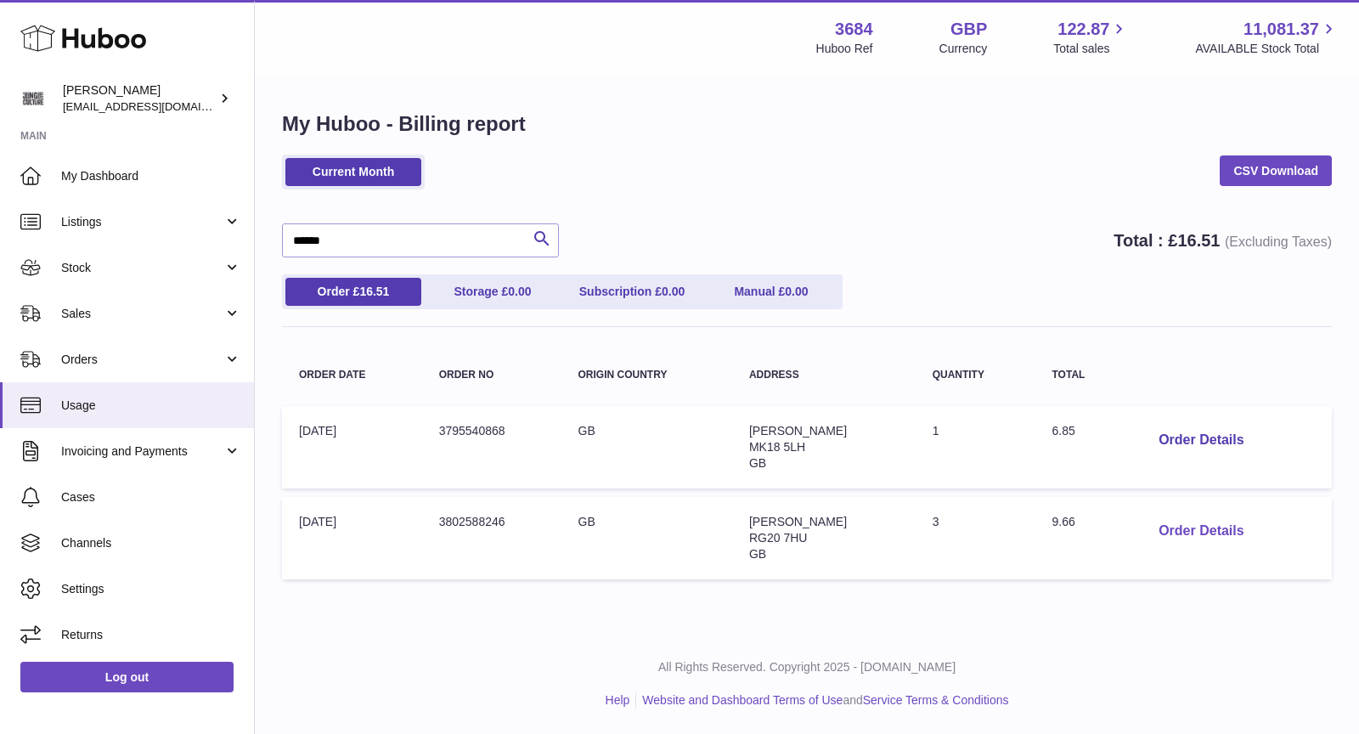
click at [1219, 531] on button "Order Details" at bounding box center [1201, 531] width 112 height 35
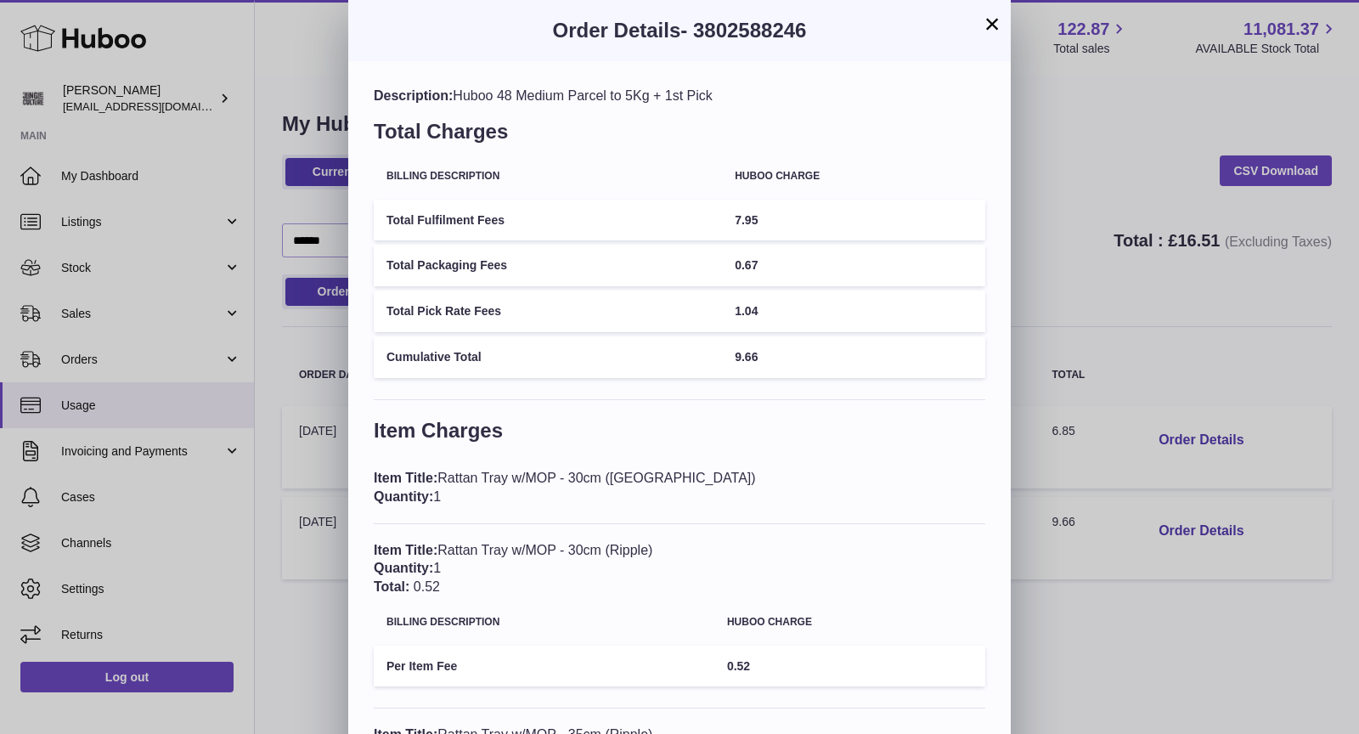
click at [980, 21] on h3 "Order Details - 3802588246" at bounding box center [679, 30] width 611 height 27
click at [988, 21] on button "×" at bounding box center [992, 24] width 20 height 20
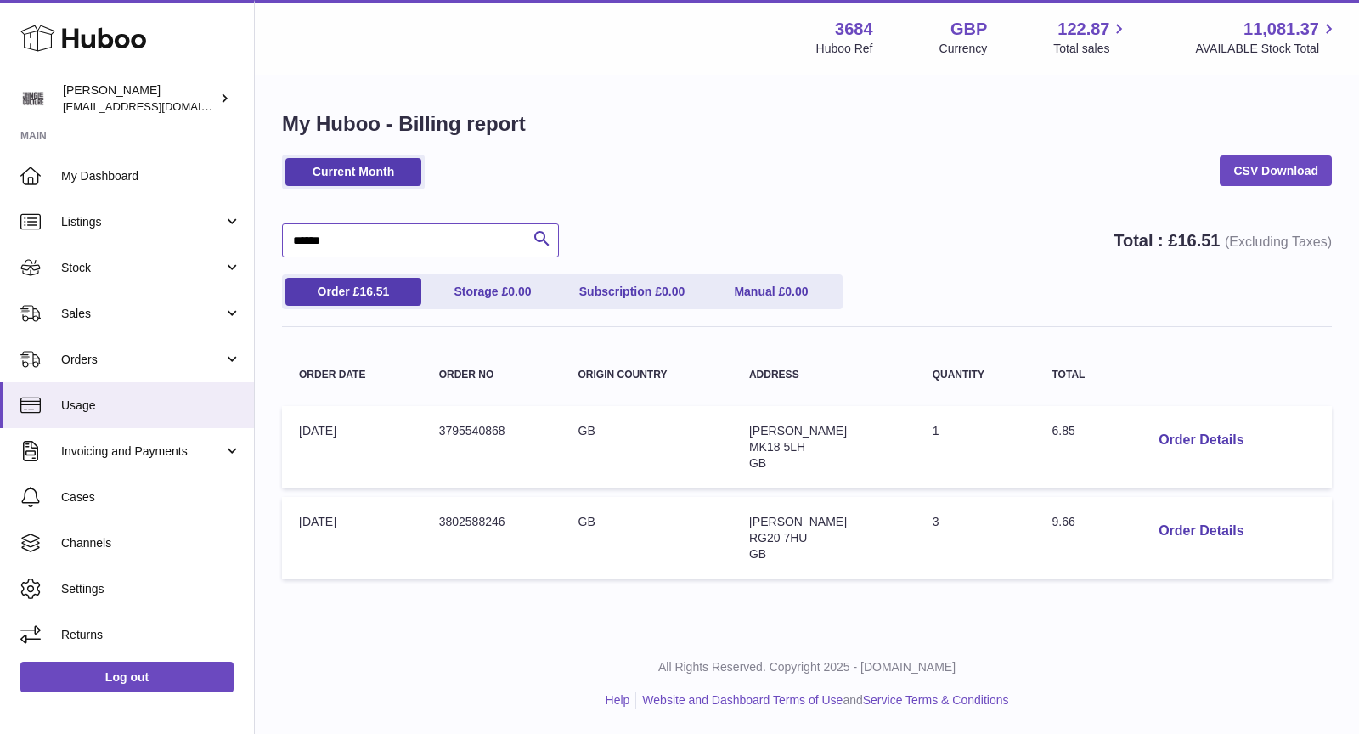
click at [425, 236] on input "*****" at bounding box center [420, 240] width 277 height 34
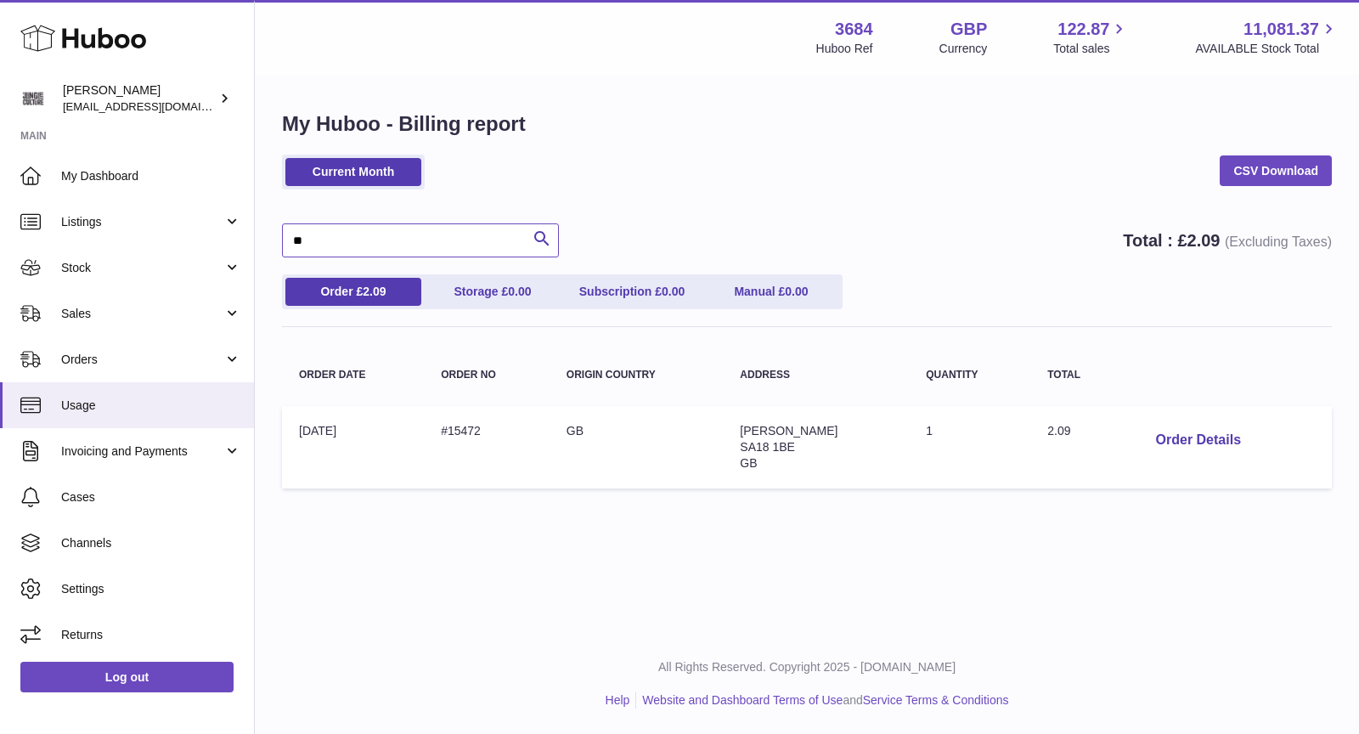
type input "*"
type input "********"
click at [1190, 438] on button "Order Details" at bounding box center [1198, 440] width 112 height 35
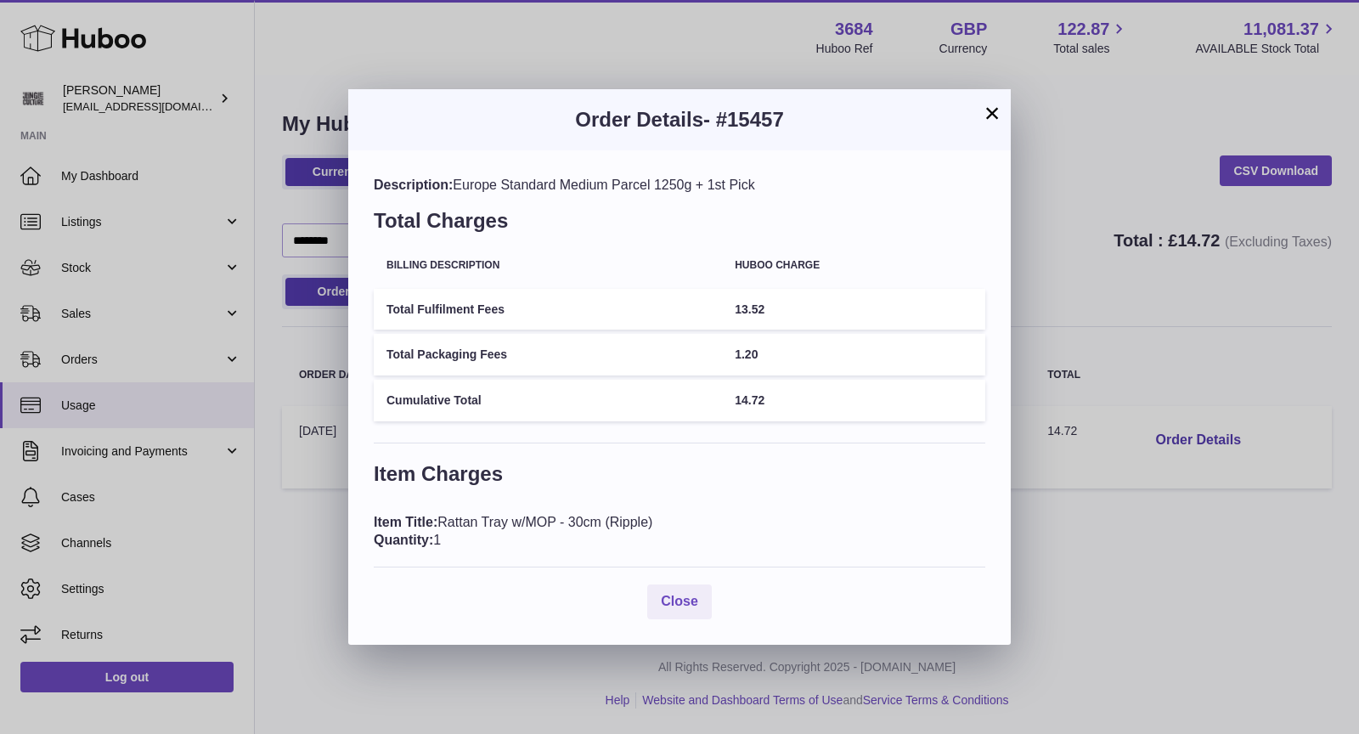
click at [987, 114] on button "×" at bounding box center [992, 113] width 20 height 20
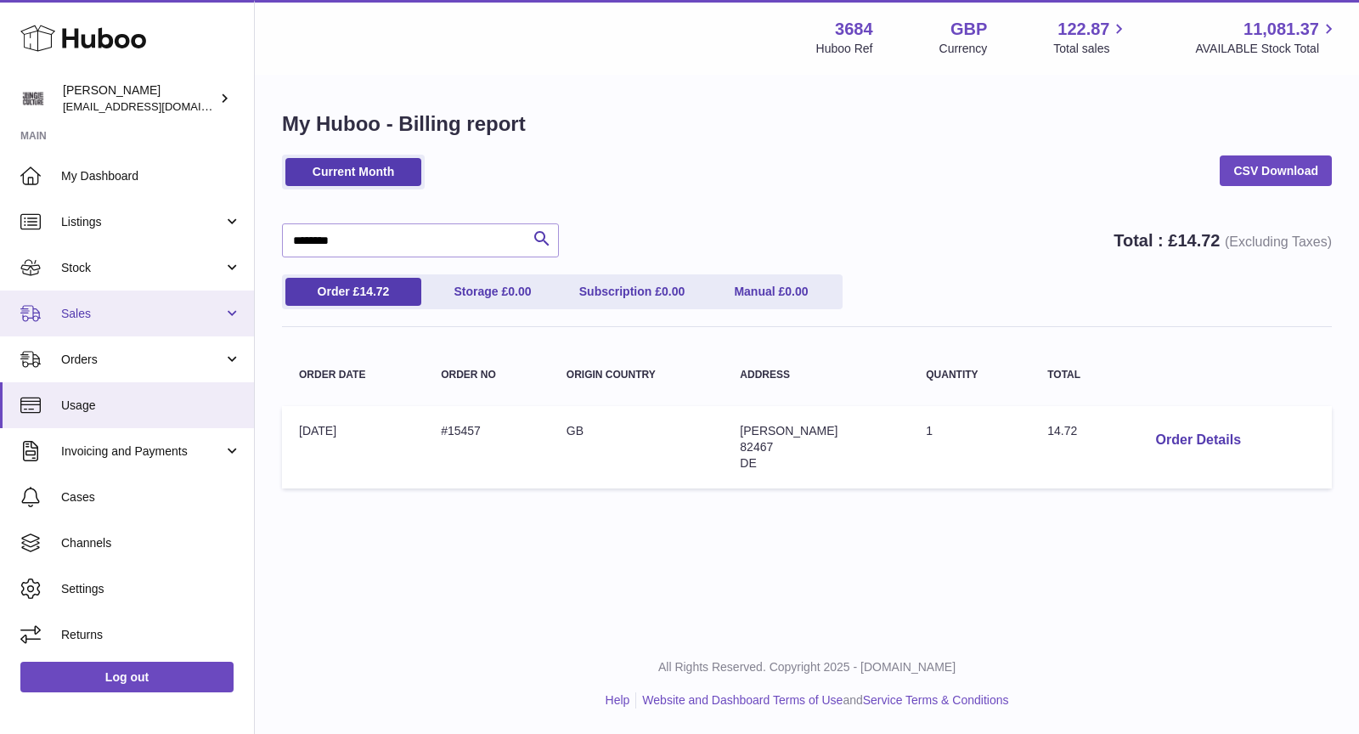
click at [128, 324] on link "Sales" at bounding box center [127, 313] width 254 height 46
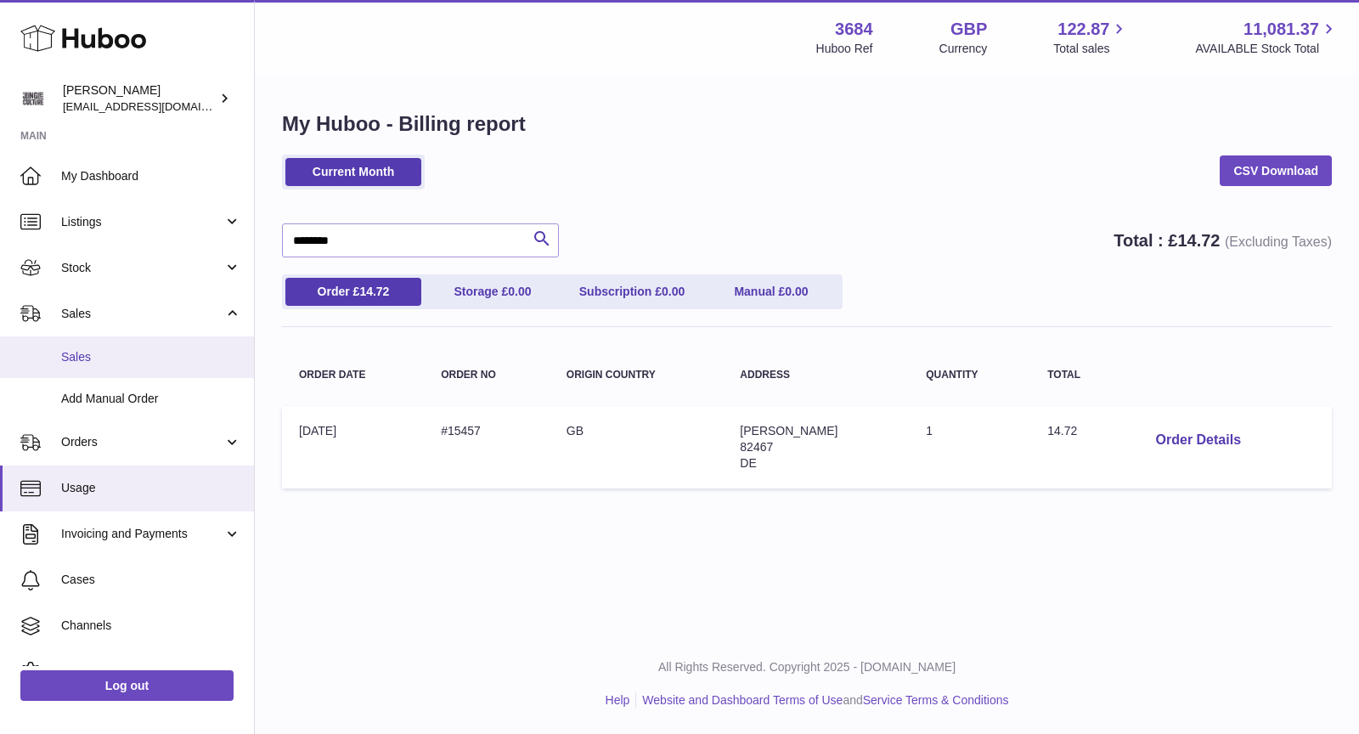
click at [122, 352] on span "Sales" at bounding box center [151, 357] width 180 height 16
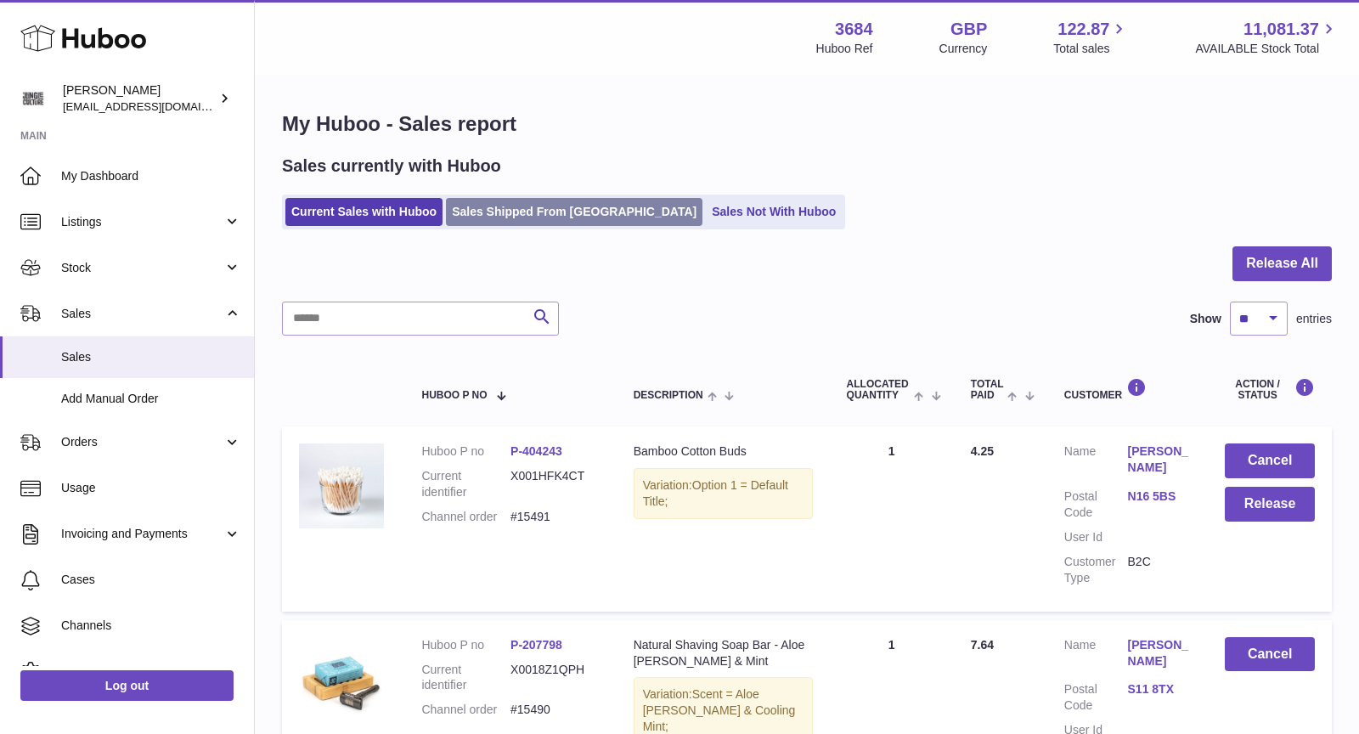
click at [538, 200] on link "Sales Shipped From [GEOGRAPHIC_DATA]" at bounding box center [574, 212] width 256 height 28
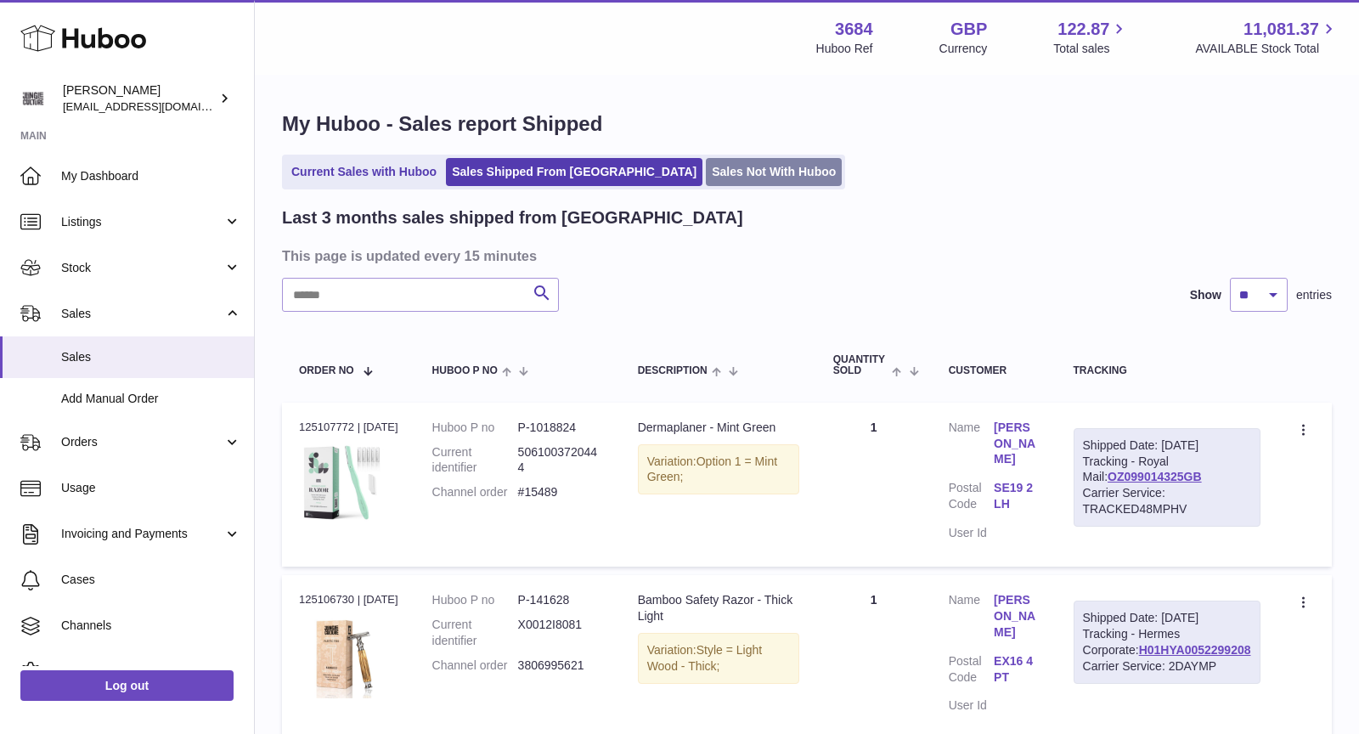
click at [706, 174] on link "Sales Not With Huboo" at bounding box center [774, 172] width 136 height 28
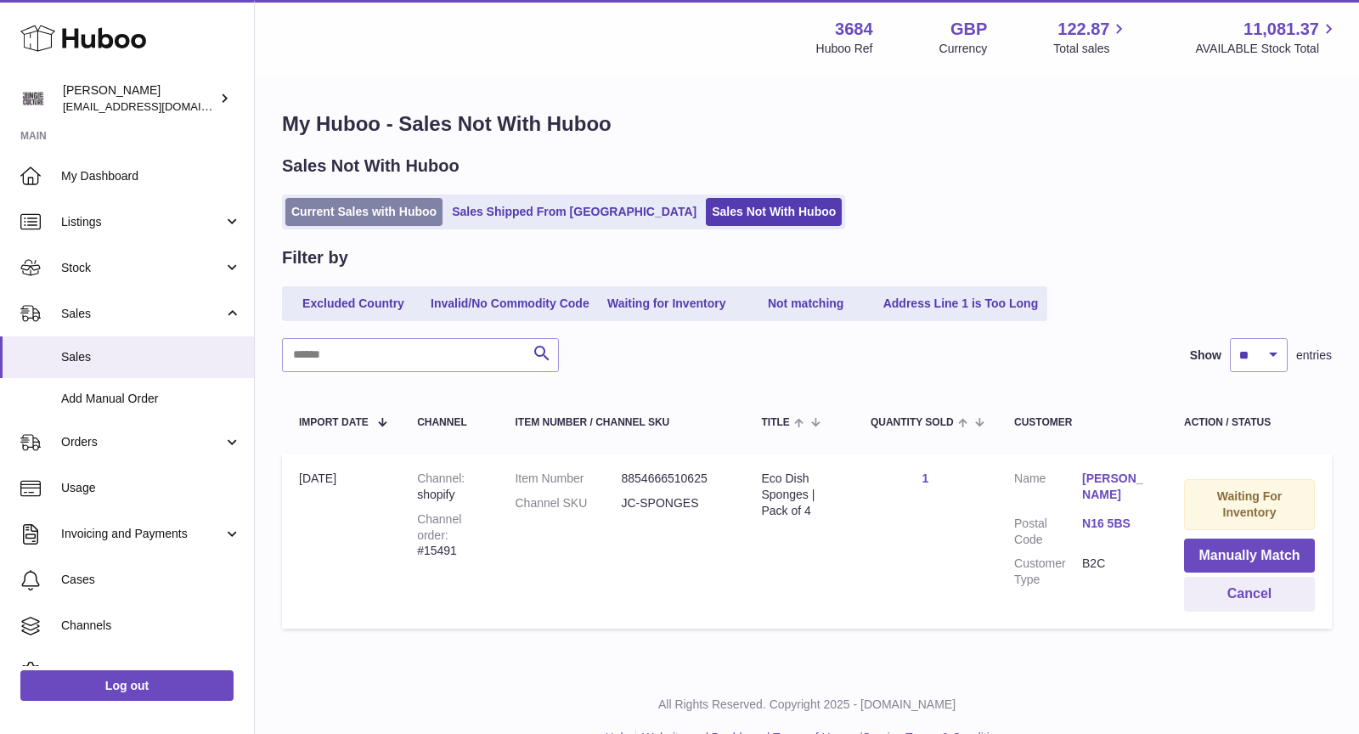
click at [378, 213] on link "Current Sales with Huboo" at bounding box center [363, 212] width 157 height 28
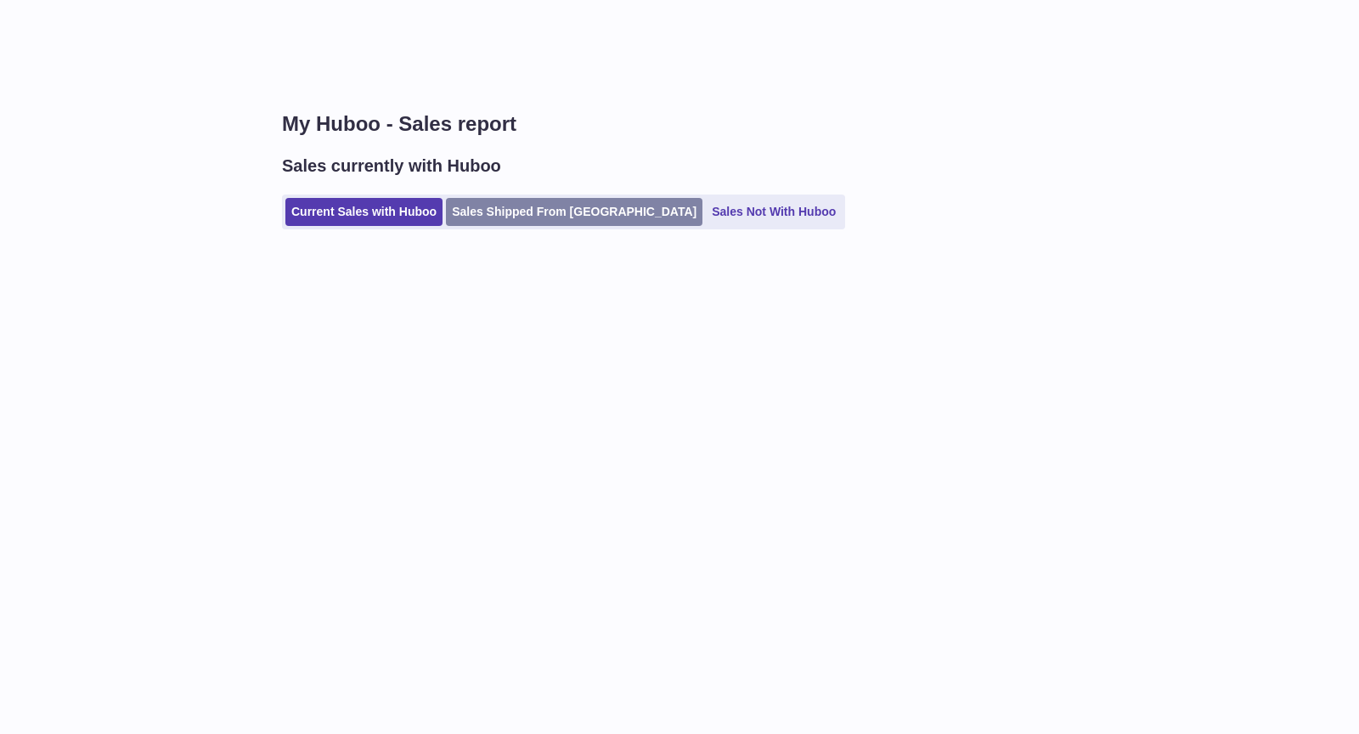
click at [535, 200] on link "Sales Shipped From [GEOGRAPHIC_DATA]" at bounding box center [574, 212] width 256 height 28
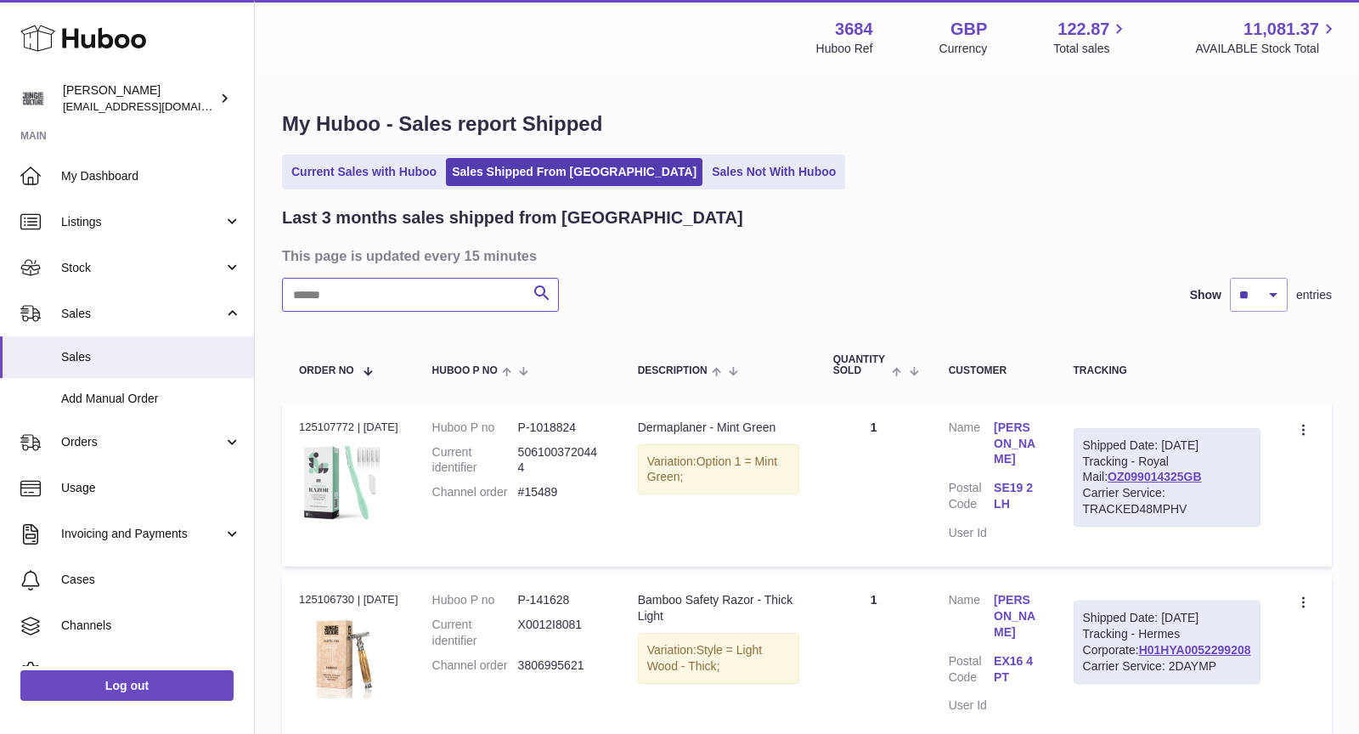
click at [408, 291] on input "text" at bounding box center [420, 295] width 277 height 34
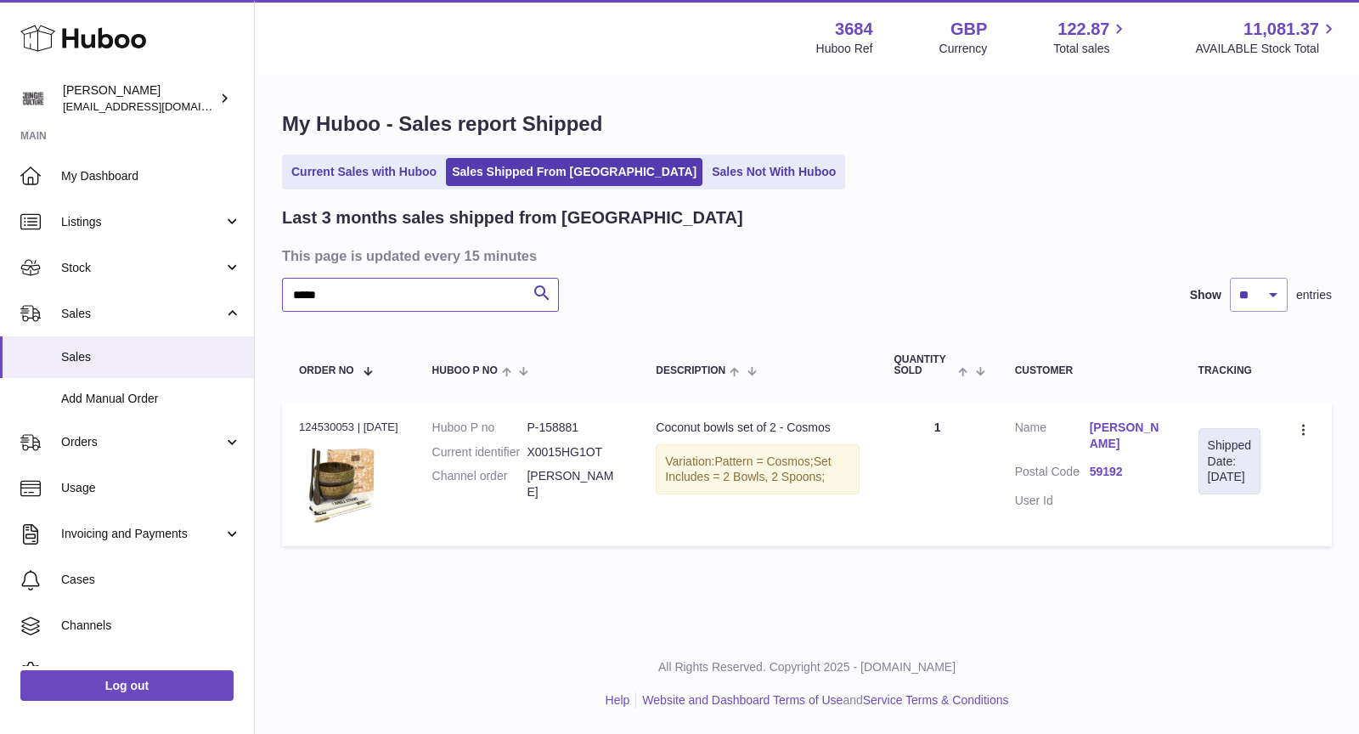
type input "*****"
